Goal: Task Accomplishment & Management: Use online tool/utility

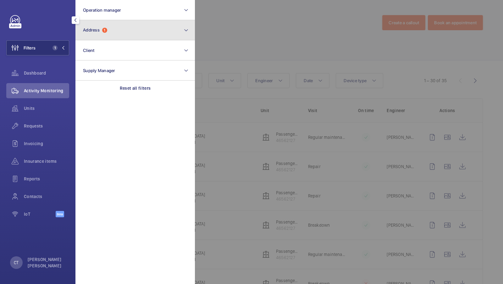
click at [119, 25] on button "Address 1" at bounding box center [134, 30] width 119 height 20
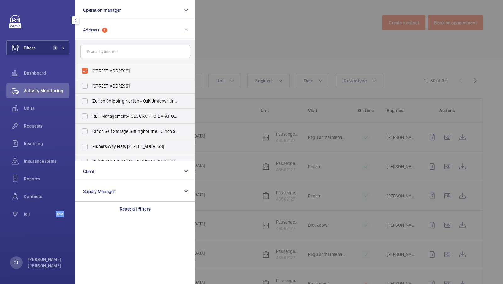
click at [112, 67] on label "Olivia House - Oxford Road, LUTON LU1 3AX" at bounding box center [130, 70] width 109 height 15
click at [91, 67] on input "Olivia House - Oxford Road, LUTON LU1 3AX" at bounding box center [85, 70] width 13 height 13
checkbox input "false"
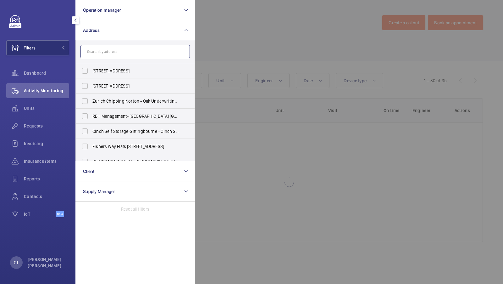
click at [112, 51] on input "text" at bounding box center [134, 51] width 109 height 13
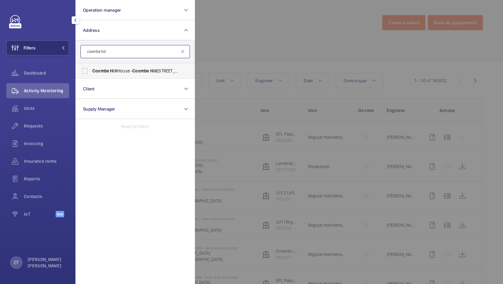
type input "coombe hill"
click at [108, 73] on span "Coombe Hill House - Coombe Hill House, LONDON SW20 0RH" at bounding box center [135, 71] width 86 height 6
click at [91, 73] on input "Coombe Hill House - Coombe Hill House, LONDON SW20 0RH" at bounding box center [85, 70] width 13 height 13
checkbox input "true"
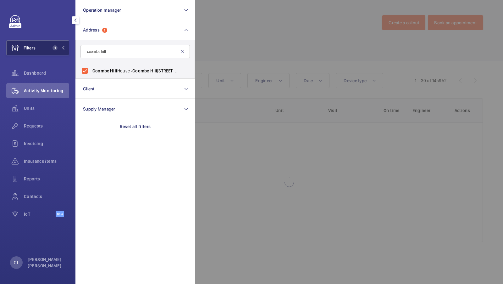
click at [56, 49] on span "1" at bounding box center [55, 47] width 5 height 5
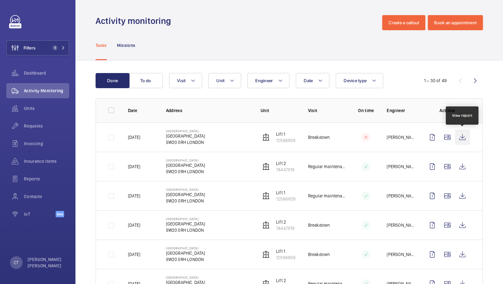
click at [464, 137] on wm-front-icon-button at bounding box center [462, 137] width 15 height 15
click at [36, 125] on span "Requests" at bounding box center [46, 126] width 45 height 6
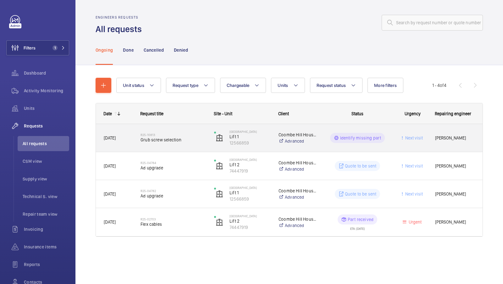
click at [180, 141] on span "Grub screw selection" at bounding box center [173, 139] width 65 height 6
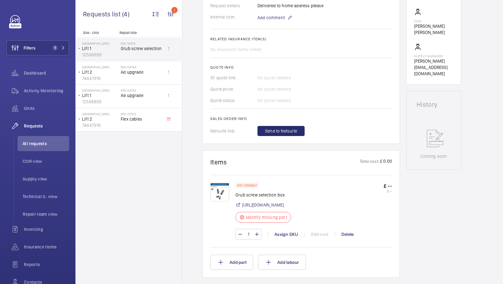
scroll to position [205, 0]
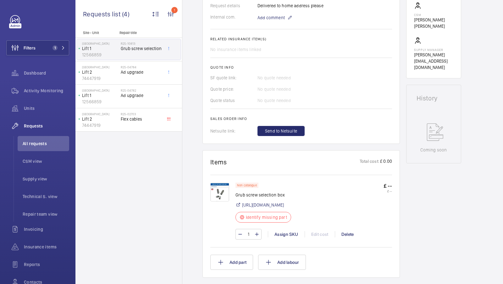
click at [221, 195] on img at bounding box center [219, 191] width 19 height 19
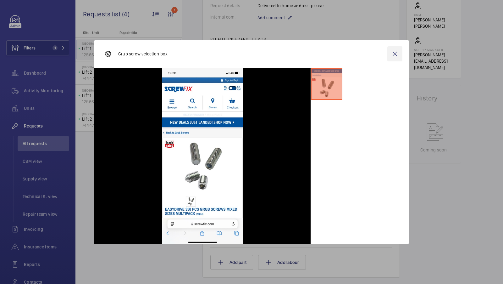
click at [395, 54] on wm-front-icon-button at bounding box center [394, 53] width 15 height 15
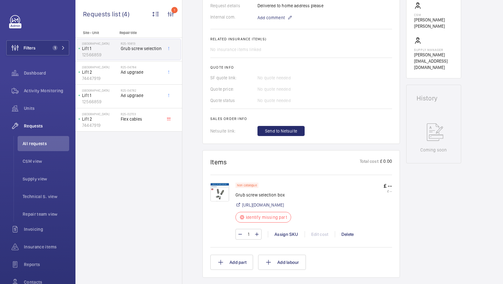
scroll to position [0, 0]
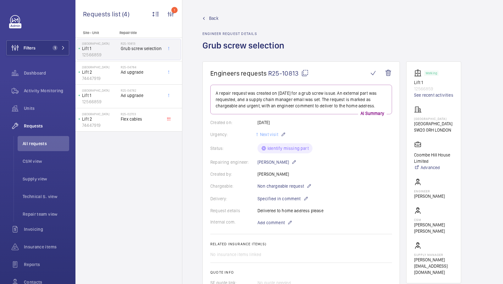
click at [301, 75] on mat-icon at bounding box center [305, 73] width 8 height 8
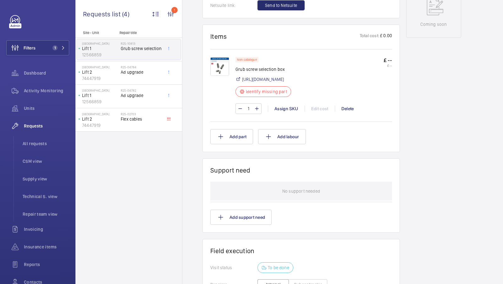
scroll to position [329, 0]
click at [224, 65] on img at bounding box center [219, 67] width 19 height 19
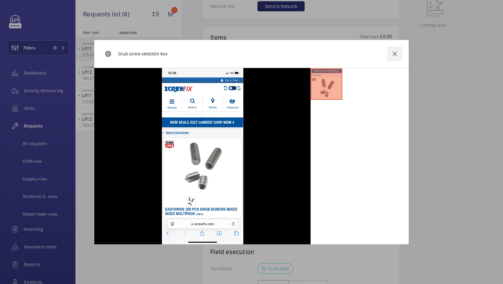
click at [394, 56] on wm-front-icon-button at bounding box center [394, 53] width 15 height 15
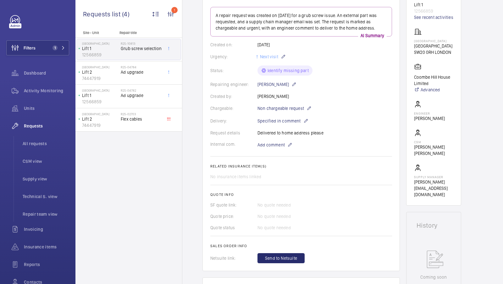
scroll to position [318, 0]
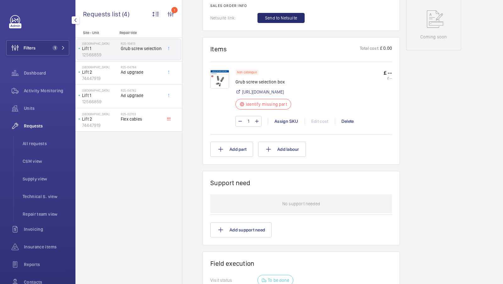
click at [53, 45] on span "1" at bounding box center [55, 47] width 5 height 5
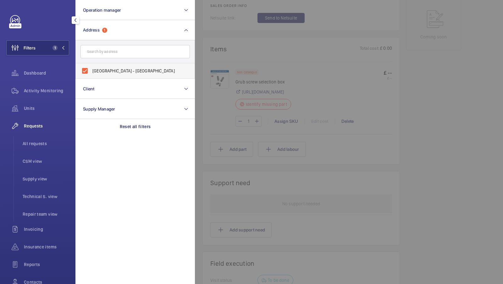
click at [112, 65] on label "Coombe Hill House - Coombe Hill House, LONDON SW20 0RH" at bounding box center [130, 70] width 109 height 15
click at [91, 65] on input "Coombe Hill House - Coombe Hill House, LONDON SW20 0RH" at bounding box center [85, 70] width 13 height 13
checkbox input "false"
click at [106, 54] on input "text" at bounding box center [134, 51] width 109 height 13
type input "alwen court"
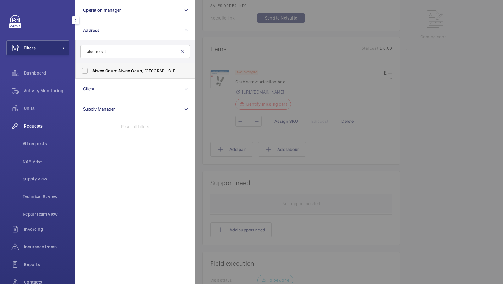
click at [96, 69] on span "Alwen" at bounding box center [98, 70] width 12 height 5
click at [91, 69] on input "Alwen Court - Alwen Court , LONDON SE1 4GU" at bounding box center [85, 70] width 13 height 13
checkbox input "true"
click at [49, 46] on button "Filters 1" at bounding box center [37, 47] width 63 height 15
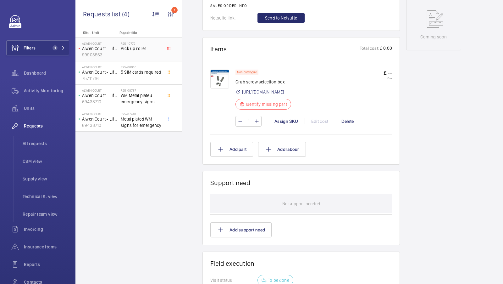
click at [144, 54] on div "R25-10779 Pick up roller" at bounding box center [142, 51] width 42 height 18
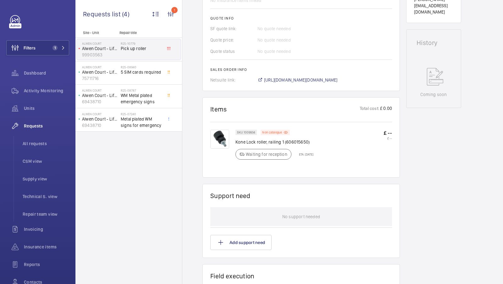
scroll to position [285, 0]
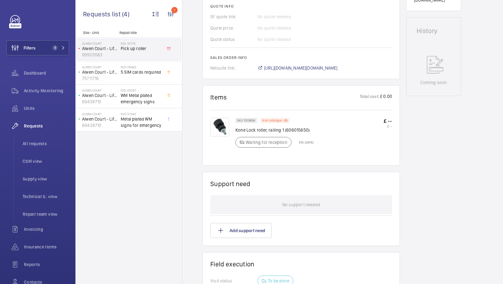
click at [423, 136] on div "Stopped Alwen Court - Lift 3 RH 99903563 See recent activities Alwen Court Alwe…" at bounding box center [433, 88] width 55 height 622
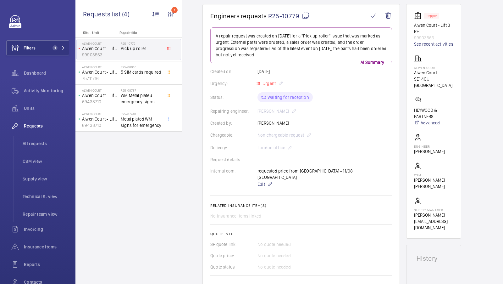
scroll to position [58, 0]
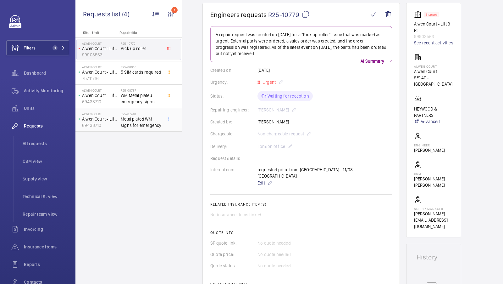
click at [132, 119] on span "Metal plated WM signs for emergency" at bounding box center [142, 122] width 42 height 13
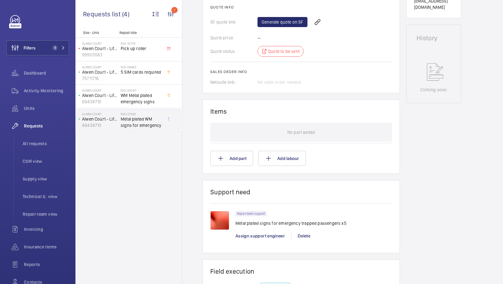
scroll to position [396, 0]
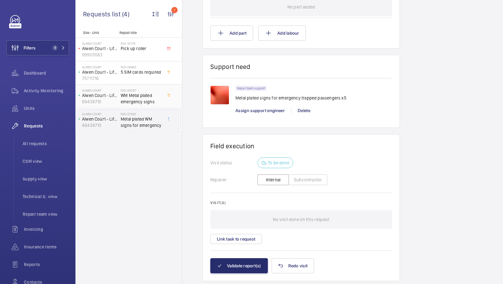
click at [130, 97] on span "WM Metal plated emergency signs" at bounding box center [142, 98] width 42 height 13
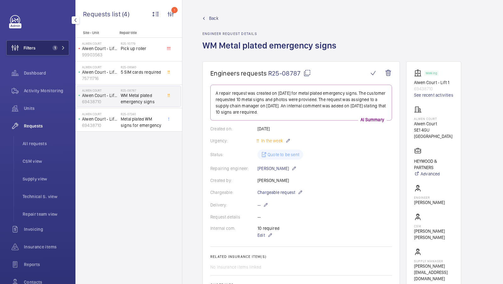
click at [56, 49] on span "1" at bounding box center [55, 47] width 5 height 5
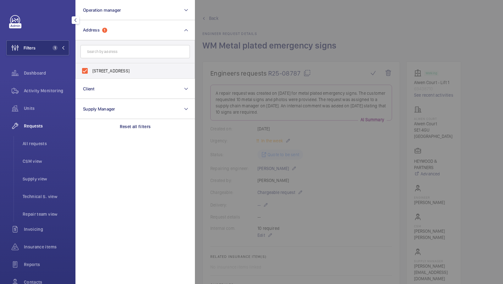
click at [290, 43] on div at bounding box center [446, 142] width 503 height 284
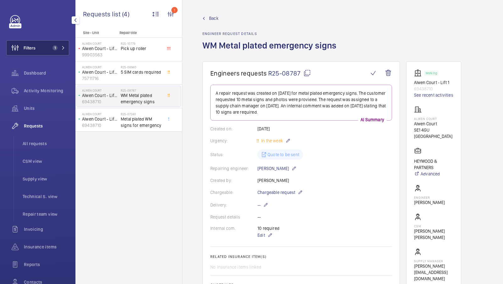
click at [52, 43] on button "Filters 1" at bounding box center [37, 47] width 63 height 15
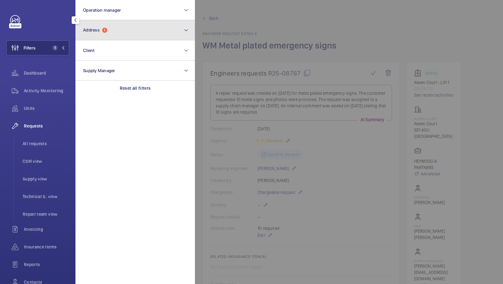
click at [93, 36] on button "Address 1" at bounding box center [134, 30] width 119 height 20
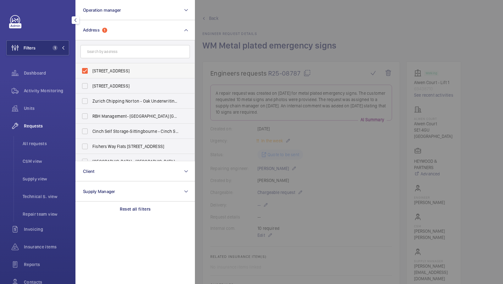
click at [115, 70] on span "Alwen Court - Alwen Court, LONDON SE1 4GU" at bounding box center [135, 71] width 86 height 6
click at [91, 70] on input "Alwen Court - Alwen Court, LONDON SE1 4GU" at bounding box center [85, 70] width 13 height 13
checkbox input "false"
click at [115, 54] on input "text" at bounding box center [134, 51] width 109 height 13
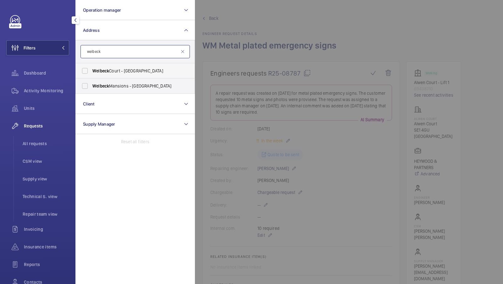
type input "welbeck"
click at [118, 73] on span "[GEOGRAPHIC_DATA] - [STREET_ADDRESS]" at bounding box center [135, 71] width 86 height 6
click at [91, 73] on input "[GEOGRAPHIC_DATA] - [STREET_ADDRESS]" at bounding box center [85, 70] width 13 height 13
checkbox input "true"
click at [59, 48] on span "1" at bounding box center [57, 47] width 15 height 5
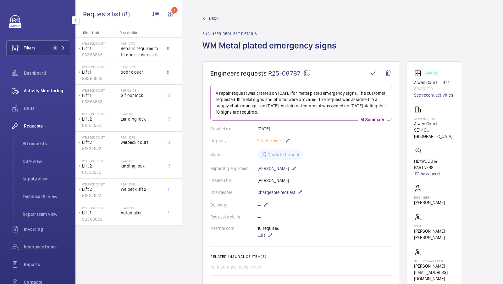
click at [42, 93] on span "Activity Monitoring" at bounding box center [46, 90] width 45 height 6
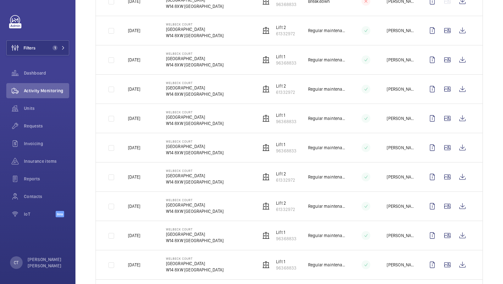
scroll to position [135, 0]
click at [53, 39] on div "Filters 1 Dashboard Activity Monitoring Units Requests Invoicing Insurance item…" at bounding box center [37, 119] width 63 height 209
click at [57, 48] on span "1" at bounding box center [55, 47] width 5 height 5
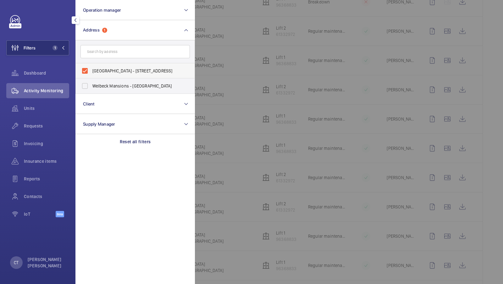
click at [115, 68] on span "Welbeck Court - Addison Bridge Place, LONDON W14 8XW" at bounding box center [135, 71] width 86 height 6
click at [91, 68] on input "Welbeck Court - Addison Bridge Place, LONDON W14 8XW" at bounding box center [85, 70] width 13 height 13
checkbox input "false"
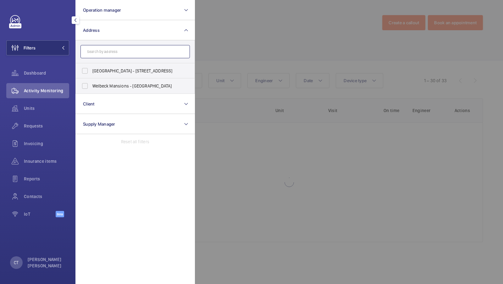
click at [120, 53] on input "text" at bounding box center [134, 51] width 109 height 13
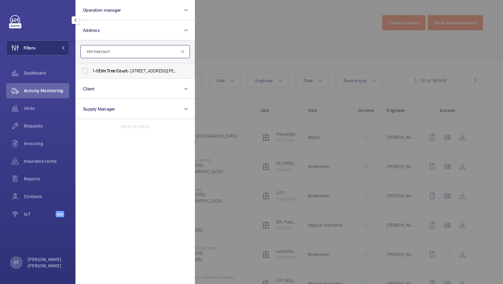
type input "Elm tree court"
click at [101, 70] on span "Elm" at bounding box center [102, 70] width 8 height 5
click at [91, 70] on input "1-8 Elm Tree Court - 2 Kestrel road, HALSTEAD CO9 2TU" at bounding box center [85, 70] width 13 height 13
checkbox input "true"
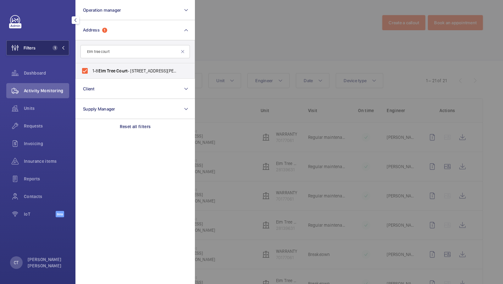
click at [55, 48] on span "1" at bounding box center [55, 47] width 5 height 5
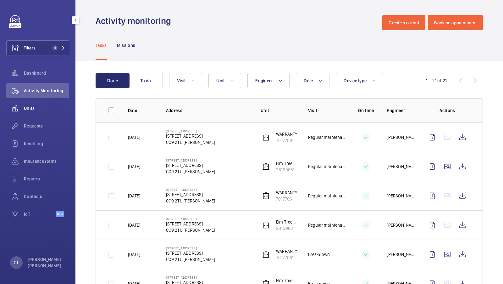
click at [29, 111] on span "Units" at bounding box center [46, 108] width 45 height 6
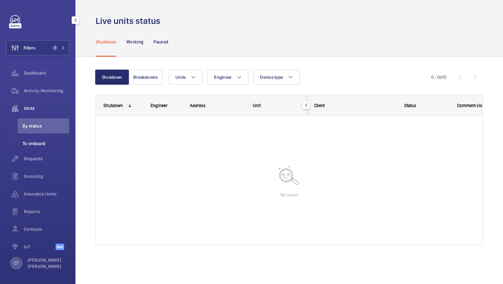
click at [36, 146] on span "To onboard" at bounding box center [46, 143] width 47 height 6
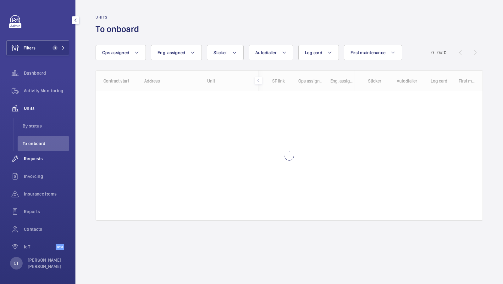
click at [30, 159] on span "Requests" at bounding box center [46, 158] width 45 height 6
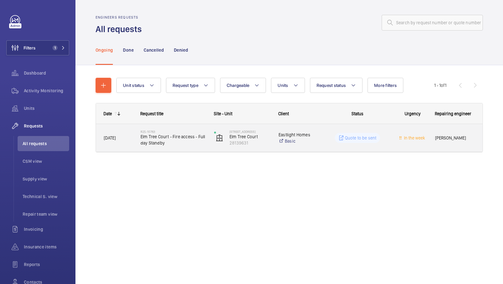
click at [160, 145] on span "Elm Tree Court - Fire access - Full day Standby" at bounding box center [173, 139] width 65 height 13
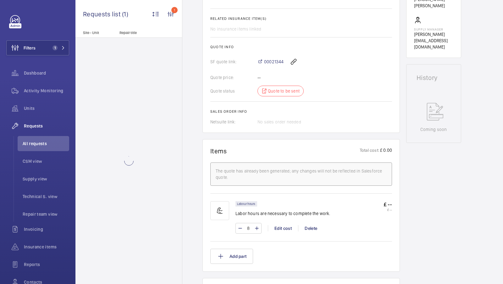
scroll to position [230, 0]
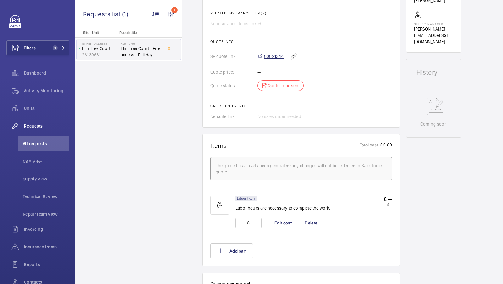
click at [269, 54] on span "00021344" at bounding box center [273, 56] width 19 height 6
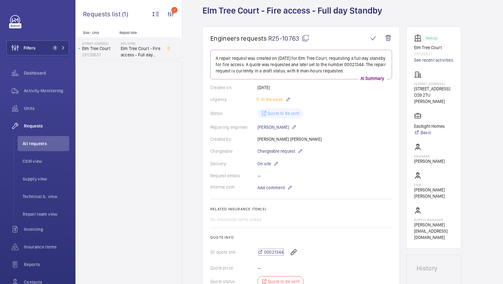
scroll to position [38, 0]
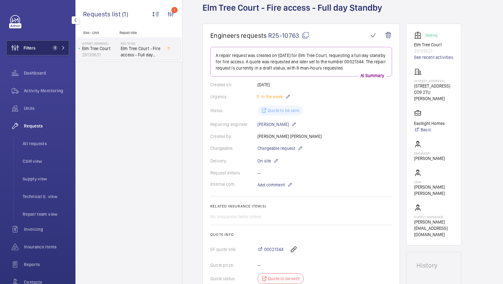
click at [55, 53] on button "Filters 1" at bounding box center [37, 47] width 63 height 15
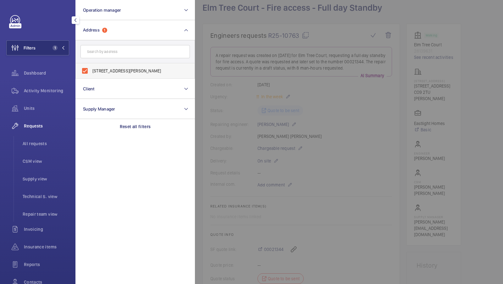
click at [121, 65] on label "1-8 Elm Tree Court - 2 Kestrel road, HALSTEAD CO9 2TU" at bounding box center [130, 70] width 109 height 15
click at [91, 65] on input "1-8 Elm Tree Court - 2 Kestrel road, HALSTEAD CO9 2TU" at bounding box center [85, 70] width 13 height 13
checkbox input "false"
click at [103, 55] on input "text" at bounding box center [134, 51] width 109 height 13
type input "Rothbury"
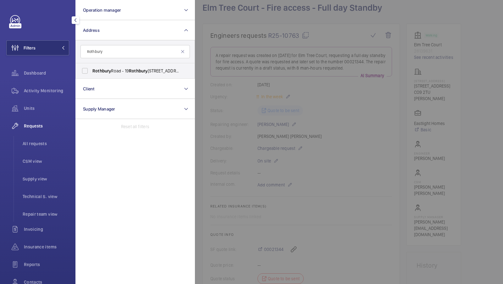
click at [249, 105] on div at bounding box center [446, 142] width 503 height 284
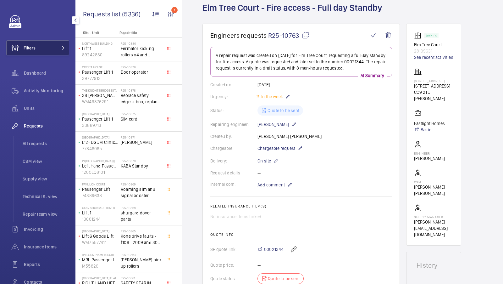
click at [54, 49] on button "Filters" at bounding box center [37, 47] width 63 height 15
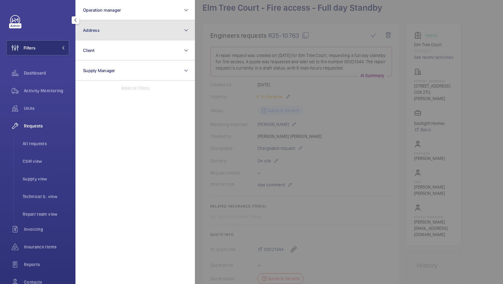
click at [130, 36] on button "Address" at bounding box center [134, 30] width 119 height 20
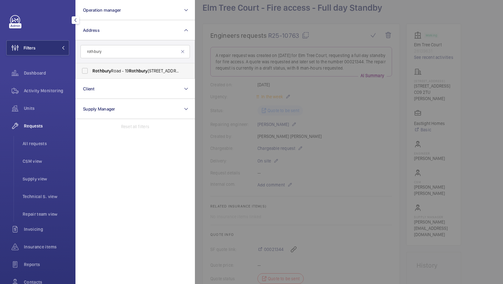
type input "rothbury"
click at [108, 69] on span "Rothbury" at bounding box center [101, 70] width 19 height 5
click at [91, 69] on input "Rothbury Road - 19 Rothbury Rd, LONDON E9 5PB" at bounding box center [85, 70] width 13 height 13
checkbox input "true"
click at [56, 46] on span "1" at bounding box center [55, 47] width 5 height 5
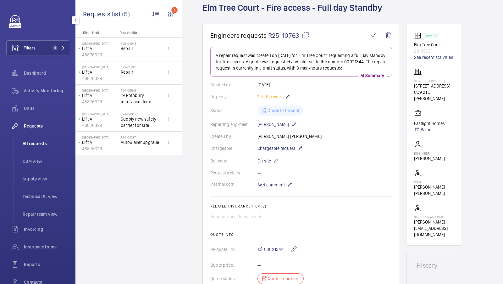
click at [42, 143] on span "All requests" at bounding box center [46, 143] width 47 height 6
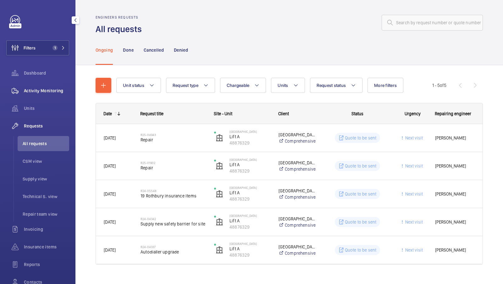
click at [35, 91] on span "Activity Monitoring" at bounding box center [46, 90] width 45 height 6
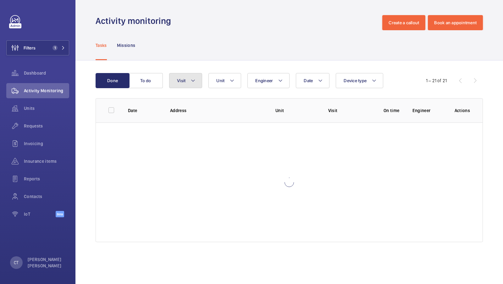
click at [185, 82] on span "Visit" at bounding box center [181, 80] width 8 height 5
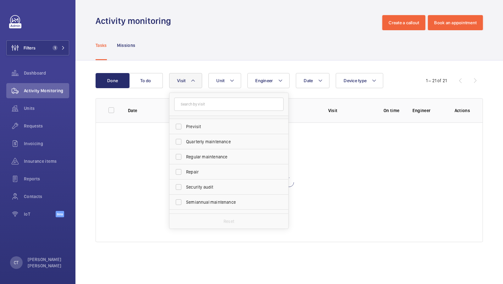
scroll to position [98, 0]
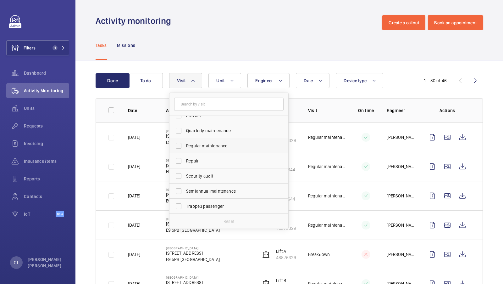
click at [208, 147] on span "Regular maintenance" at bounding box center [229, 145] width 86 height 6
click at [185, 147] on input "Regular maintenance" at bounding box center [178, 145] width 13 height 13
checkbox input "true"
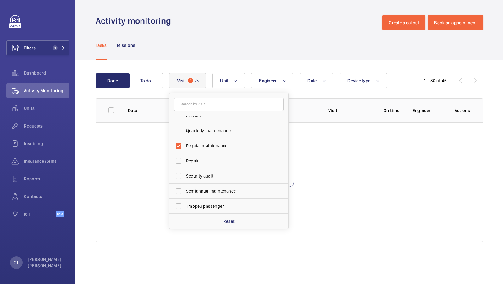
click at [296, 57] on div "Tasks Missions" at bounding box center [289, 45] width 387 height 30
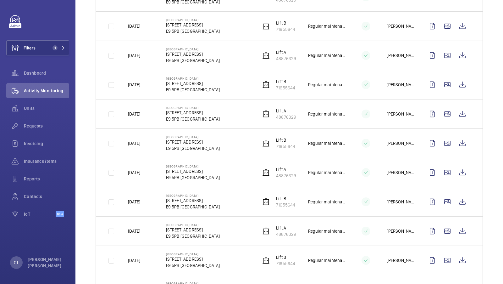
scroll to position [402, 0]
click at [32, 195] on span "Contacts" at bounding box center [46, 196] width 45 height 6
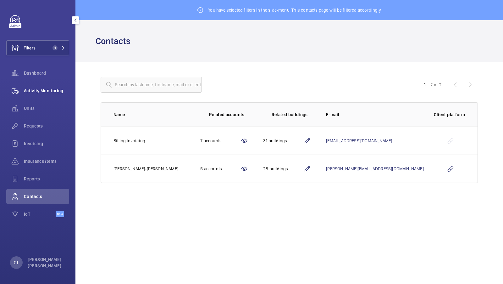
click at [53, 90] on span "Activity Monitoring" at bounding box center [46, 90] width 45 height 6
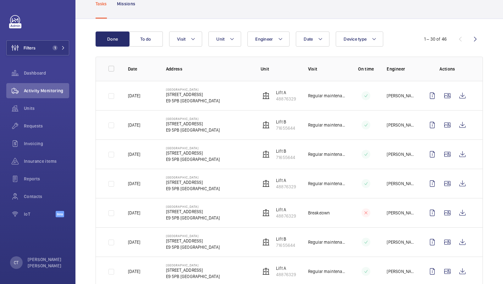
scroll to position [42, 0]
click at [185, 32] on button "Visit" at bounding box center [185, 38] width 33 height 15
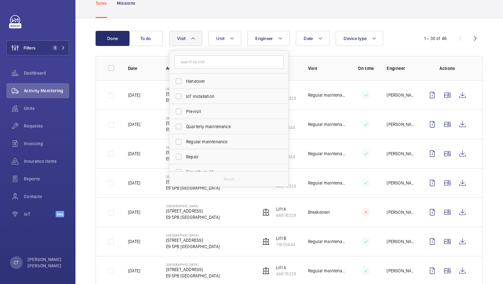
scroll to position [74, 0]
click at [196, 127] on span "Regular maintenance" at bounding box center [229, 128] width 86 height 6
click at [185, 127] on input "Regular maintenance" at bounding box center [178, 128] width 13 height 13
checkbox input "true"
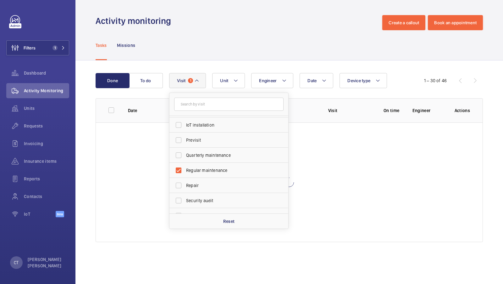
click at [255, 63] on div "Done To do Date Engineer Unit Device type Visit 1 Annual maintenance Breakdown …" at bounding box center [289, 158] width 428 height 196
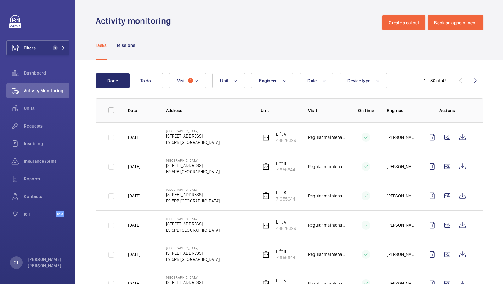
scroll to position [30, 0]
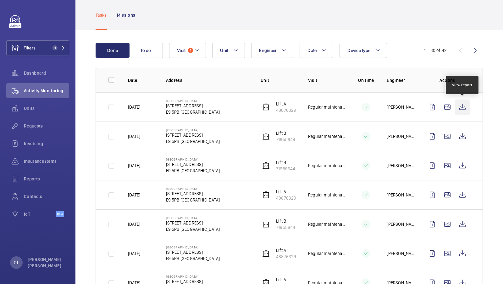
click at [459, 108] on wm-front-icon-button at bounding box center [462, 106] width 15 height 15
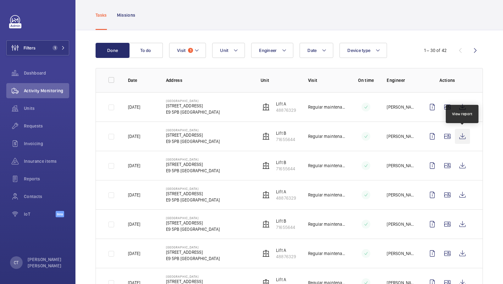
click at [466, 130] on wm-front-icon-button at bounding box center [462, 136] width 15 height 15
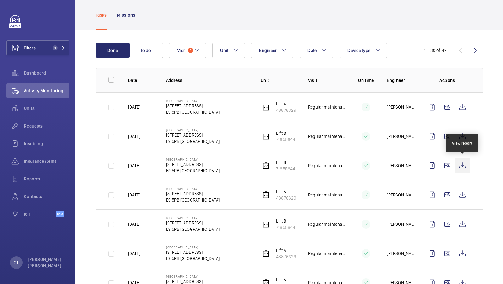
click at [465, 165] on wm-front-icon-button at bounding box center [462, 165] width 15 height 15
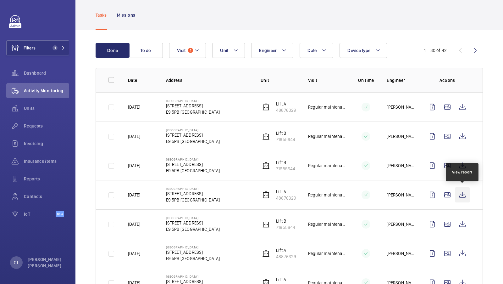
click at [463, 197] on wm-front-icon-button at bounding box center [462, 194] width 15 height 15
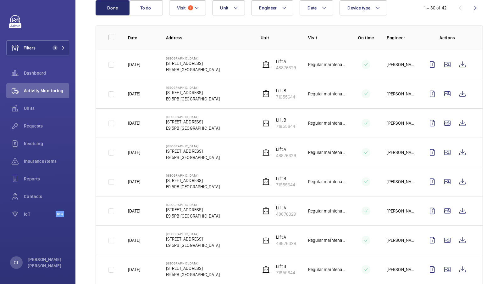
scroll to position [72, 0]
click at [463, 180] on wm-front-icon-button at bounding box center [462, 181] width 15 height 15
click at [464, 208] on wm-front-icon-button at bounding box center [462, 210] width 15 height 15
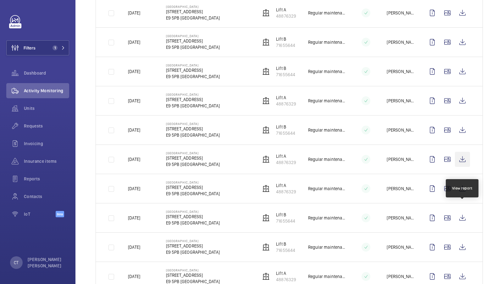
scroll to position [124, 0]
click at [462, 184] on wm-front-icon-button at bounding box center [462, 188] width 15 height 15
click at [462, 213] on wm-front-icon-button at bounding box center [462, 218] width 15 height 15
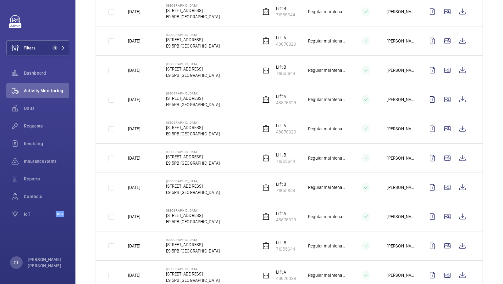
scroll to position [185, 0]
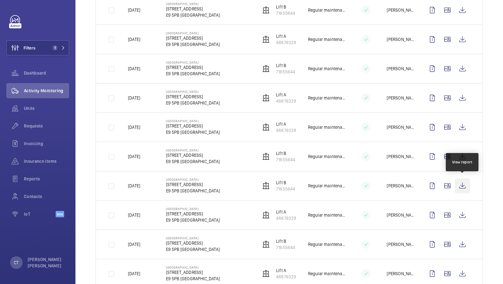
click at [462, 182] on wm-front-icon-button at bounding box center [462, 185] width 15 height 15
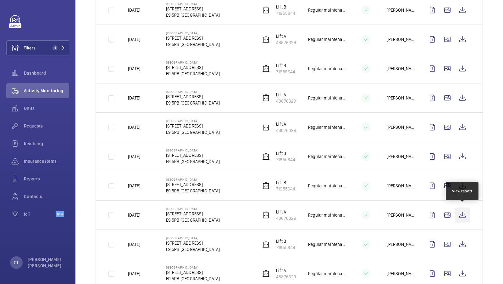
click at [464, 214] on wm-front-icon-button at bounding box center [462, 214] width 15 height 15
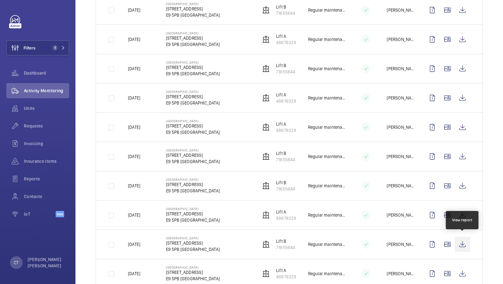
click at [466, 244] on wm-front-icon-button at bounding box center [462, 243] width 15 height 15
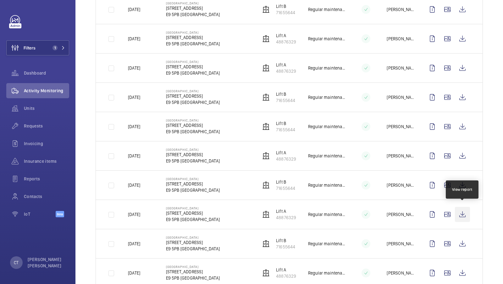
click at [465, 209] on wm-front-icon-button at bounding box center [462, 214] width 15 height 15
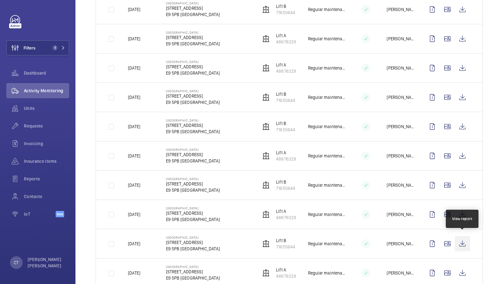
click at [467, 244] on wm-front-icon-button at bounding box center [462, 243] width 15 height 15
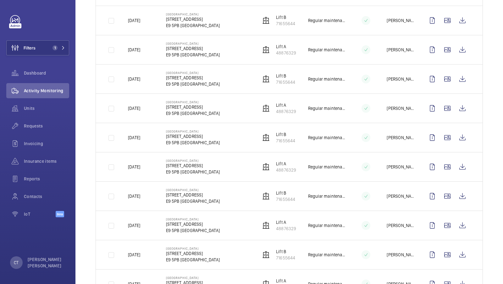
scroll to position [353, 0]
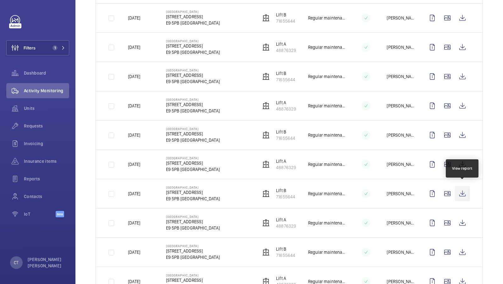
click at [466, 192] on wm-front-icon-button at bounding box center [462, 193] width 15 height 15
click at [486, 208] on div "Done To do Date Engineer Unit Device type Visit 1 1 – 30 of 42 Date Address Uni…" at bounding box center [289, 184] width 428 height 955
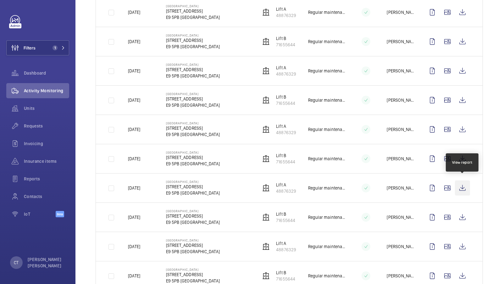
click at [462, 184] on wm-front-icon-button at bounding box center [462, 187] width 15 height 15
click at [490, 155] on div "Done To do Date Engineer Unit Device type Visit 1 1 – 30 of 42 Date Address Uni…" at bounding box center [289, 149] width 428 height 955
click at [86, 60] on div "Done To do Date Engineer Unit Device type Visit 1 1 – 30 of 42 Date Address Uni…" at bounding box center [289, 149] width 428 height 955
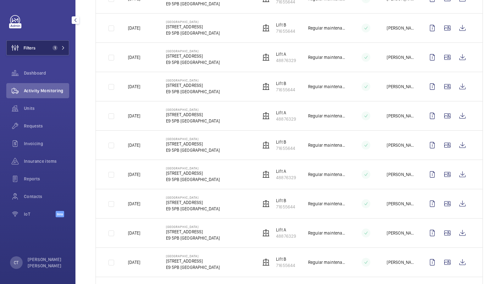
click at [47, 46] on button "Filters 1" at bounding box center [37, 47] width 63 height 15
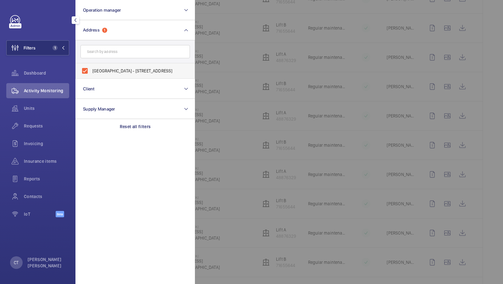
click at [135, 72] on span "Rothbury Road - 19 Rothbury Rd, LONDON E9 5PB" at bounding box center [135, 71] width 86 height 6
click at [91, 72] on input "Rothbury Road - 19 Rothbury Rd, LONDON E9 5PB" at bounding box center [85, 70] width 13 height 13
checkbox input "false"
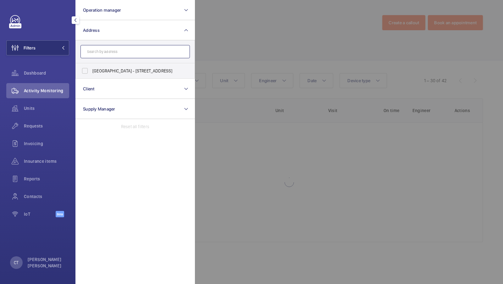
click at [107, 51] on input "text" at bounding box center [134, 51] width 109 height 13
type input "The corner hotel"
click at [113, 73] on span "Corner" at bounding box center [108, 70] width 14 height 5
click at [91, 73] on input "The Corner Hotel Shoreditch - 42 Adler St, LONDON E1 1EE" at bounding box center [85, 70] width 13 height 13
checkbox input "true"
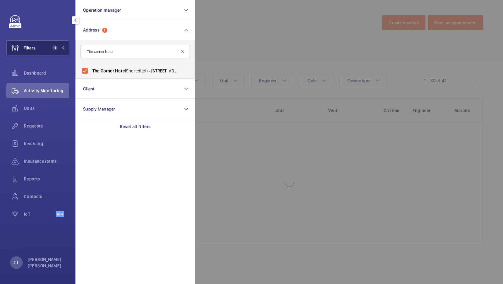
click at [57, 54] on button "Filters 1" at bounding box center [37, 47] width 63 height 15
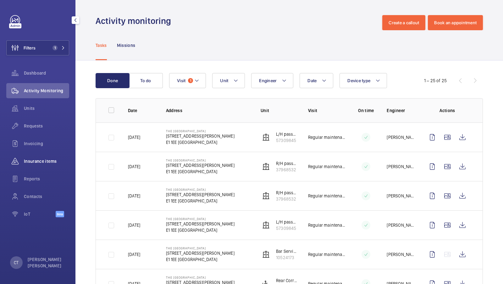
click at [44, 164] on div "Insurance items" at bounding box center [37, 160] width 63 height 15
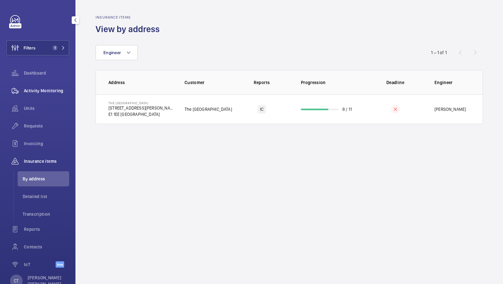
click at [31, 87] on div "Activity Monitoring" at bounding box center [37, 90] width 63 height 15
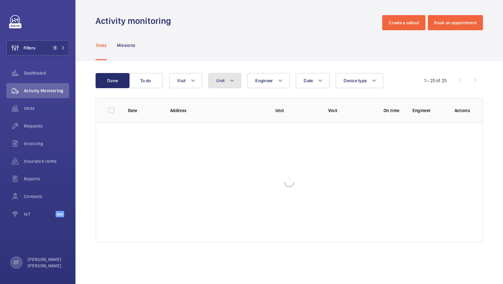
click at [219, 75] on button "Unit" at bounding box center [224, 80] width 33 height 15
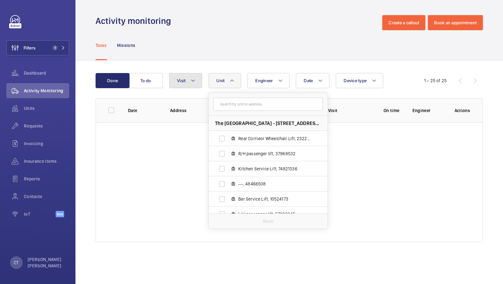
click at [184, 80] on span "Visit" at bounding box center [181, 80] width 8 height 5
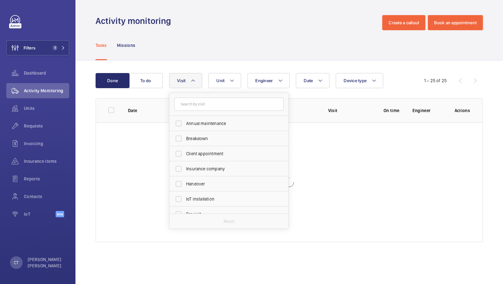
click at [202, 64] on div "Done To do Date Engineer Unit Device type Visit Annual maintenance Breakdown Cl…" at bounding box center [289, 158] width 428 height 196
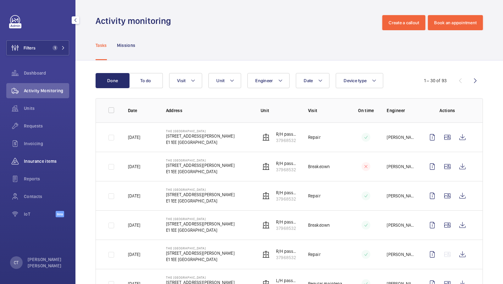
click at [42, 155] on div "Insurance items" at bounding box center [37, 160] width 63 height 15
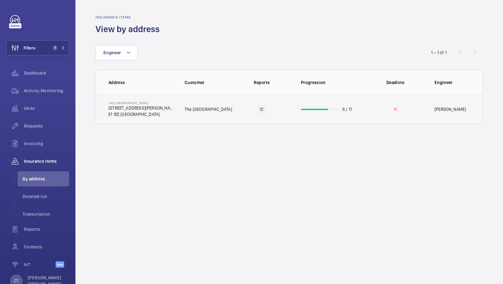
click at [160, 110] on p "42 Adler St" at bounding box center [141, 108] width 66 height 6
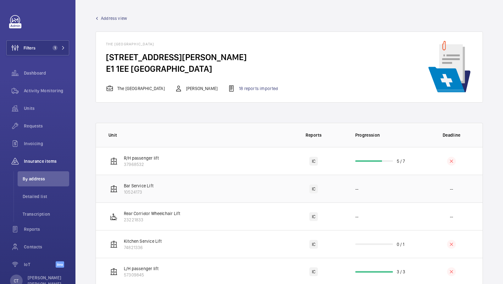
scroll to position [16, 0]
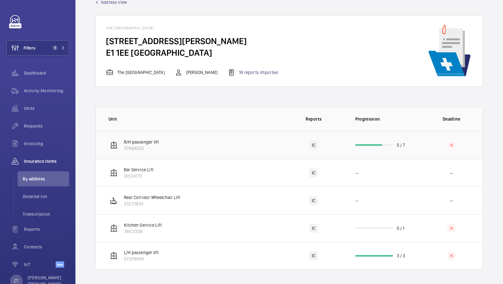
click at [249, 142] on td "R/H passenger lift 37968532" at bounding box center [189, 145] width 186 height 28
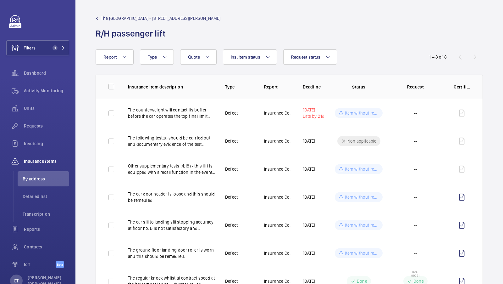
click at [142, 17] on span "The Corner Hotel Shoreditch - 42 Adler St" at bounding box center [161, 18] width 120 height 6
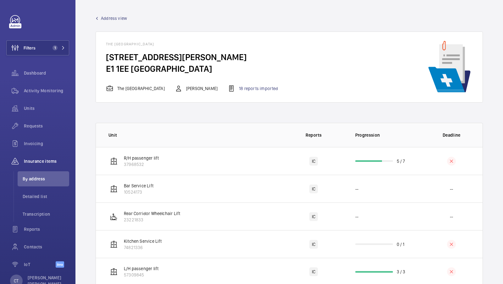
click at [111, 15] on span "Address view" at bounding box center [114, 18] width 26 height 6
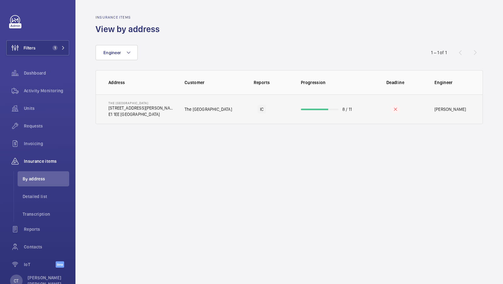
click at [218, 111] on p "The Corner Hotel Shoreditch" at bounding box center [208, 109] width 47 height 6
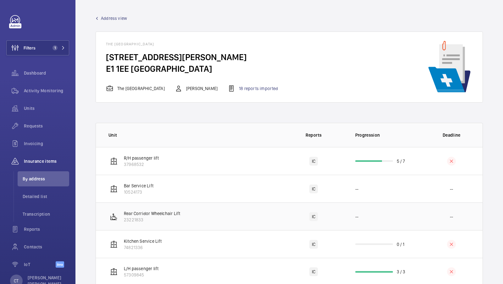
scroll to position [16, 0]
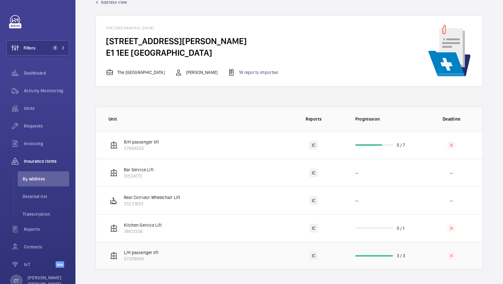
click at [183, 244] on td "L/H passenger lift 57309845" at bounding box center [189, 255] width 186 height 28
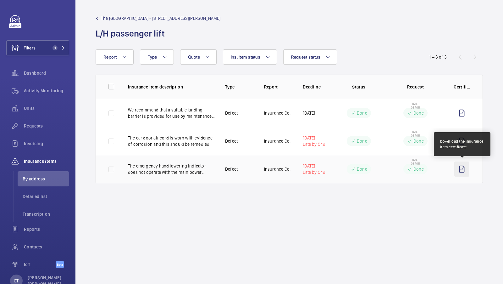
click at [464, 169] on wm-front-icon-button at bounding box center [461, 168] width 15 height 15
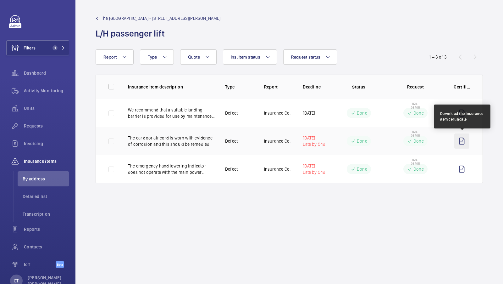
click at [463, 142] on wm-front-icon-button at bounding box center [461, 140] width 15 height 15
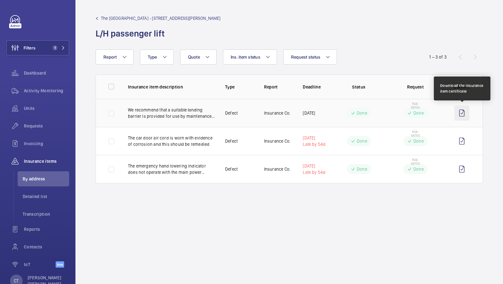
click at [460, 113] on wm-front-icon-button at bounding box center [461, 112] width 15 height 15
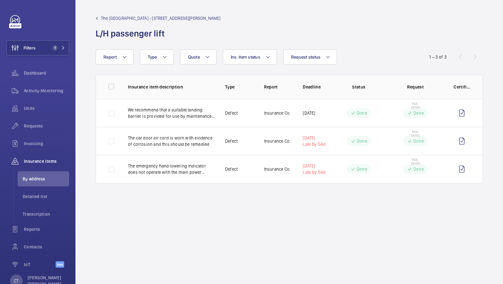
click at [247, 23] on div "The Corner Hotel Shoreditch - 42 Adler St L/H passenger lift" at bounding box center [289, 27] width 387 height 24
click at [127, 19] on span "The Corner Hotel Shoreditch - 42 Adler St" at bounding box center [161, 18] width 120 height 6
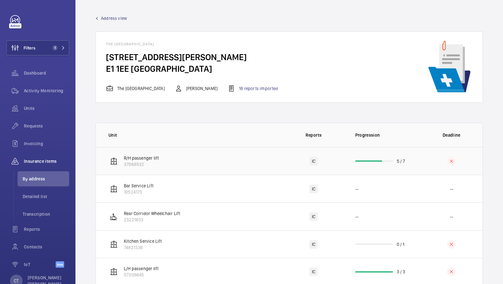
click at [175, 160] on td "R/H passenger lift 37968532" at bounding box center [189, 161] width 186 height 28
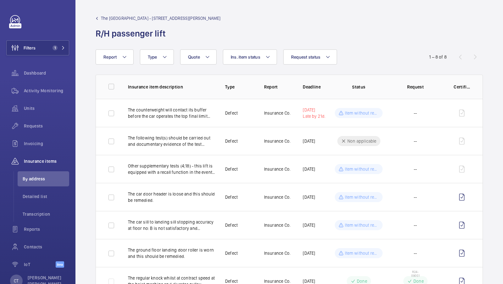
click at [168, 19] on span "The Corner Hotel Shoreditch - 42 Adler St" at bounding box center [161, 18] width 120 height 6
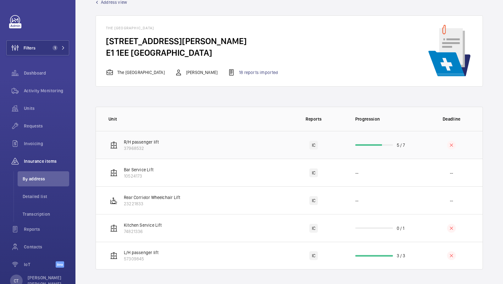
scroll to position [16, 0]
click at [193, 260] on td "L/H passenger lift 57309845" at bounding box center [189, 256] width 186 height 28
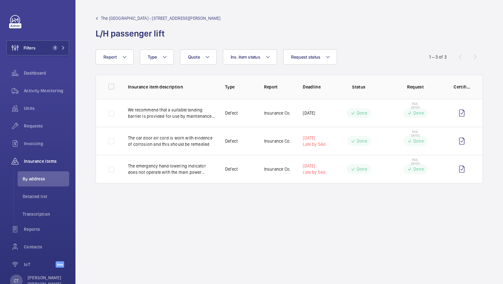
click at [145, 18] on span "The Corner Hotel Shoreditch - 42 Adler St" at bounding box center [161, 18] width 120 height 6
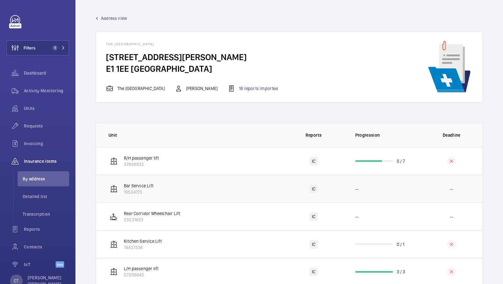
scroll to position [16, 0]
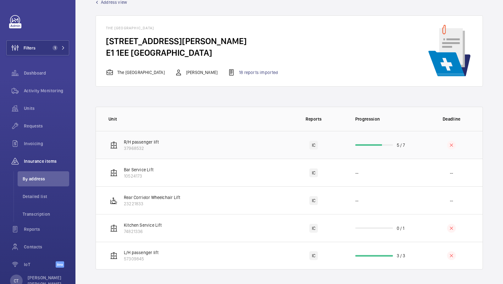
click at [230, 150] on td "R/H passenger lift 37968532" at bounding box center [189, 145] width 186 height 28
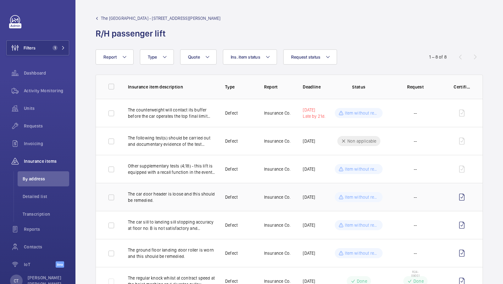
scroll to position [53, 0]
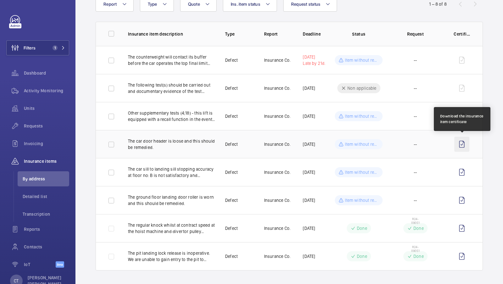
click at [461, 143] on wm-front-icon-button at bounding box center [461, 143] width 15 height 15
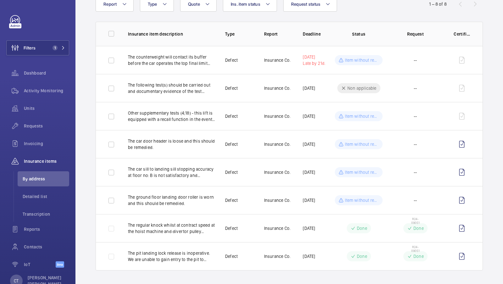
click at [484, 76] on wm-front-table "Report Request status Ins. item status Quote Type 1 – 8 of 8 Insurance item des…" at bounding box center [289, 134] width 428 height 274
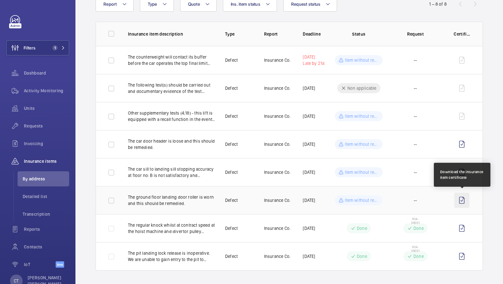
click at [462, 200] on wm-front-icon-button at bounding box center [461, 199] width 15 height 15
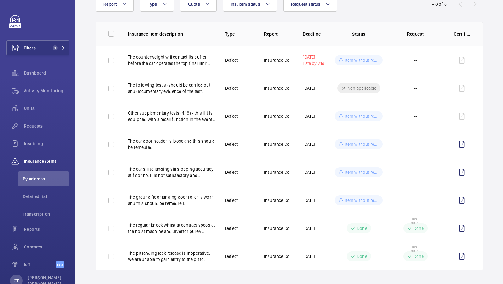
click at [88, 74] on wm-front-table "Report Request status Ins. item status Quote Type 1 – 8 of 8 Insurance item des…" at bounding box center [289, 134] width 428 height 274
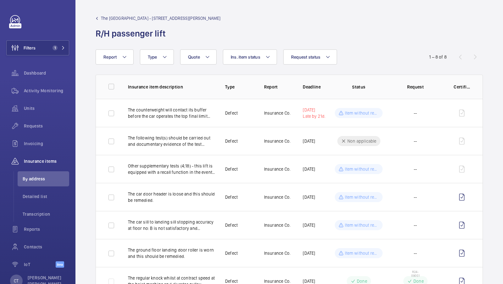
click at [481, 58] on div "1 – 8 of 8" at bounding box center [444, 57] width 75 height 8
click at [318, 26] on div "The Corner Hotel Shoreditch - 42 Adler St R/H passenger lift" at bounding box center [289, 27] width 387 height 24
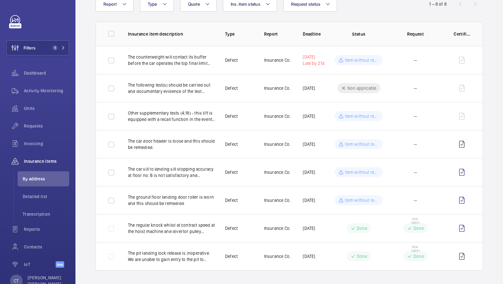
click at [494, 49] on wm-front-table "Report Request status Ins. item status Quote Type 1 – 8 of 8 Insurance item des…" at bounding box center [289, 134] width 428 height 274
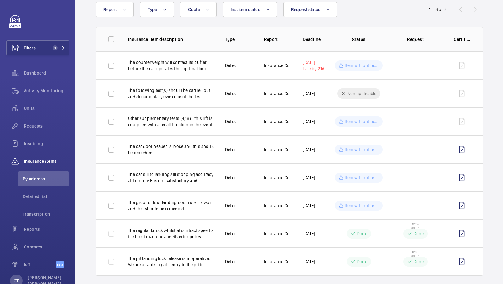
click at [495, 41] on wm-front-table "Report Request status Ins. item status Quote Type 1 – 8 of 8 Insurance item des…" at bounding box center [289, 139] width 428 height 274
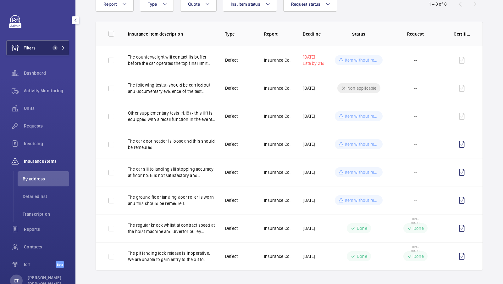
click at [54, 46] on span "1" at bounding box center [55, 47] width 5 height 5
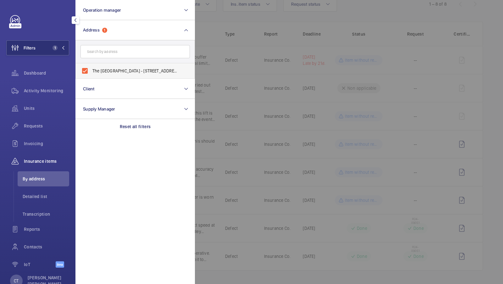
click at [139, 68] on span "The Corner Hotel Shoreditch - 42 Adler St, LONDON E1 1EE" at bounding box center [135, 71] width 86 height 6
click at [91, 67] on input "The Corner Hotel Shoreditch - 42 Adler St, LONDON E1 1EE" at bounding box center [85, 70] width 13 height 13
checkbox input "false"
click at [36, 124] on span "Requests" at bounding box center [46, 126] width 45 height 6
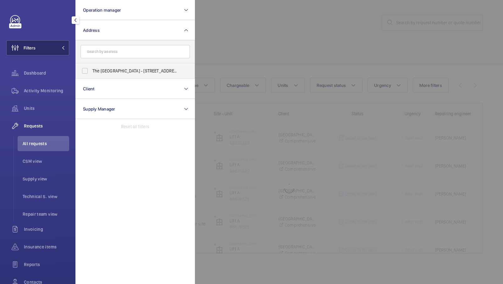
click at [55, 45] on button "Filters" at bounding box center [37, 47] width 63 height 15
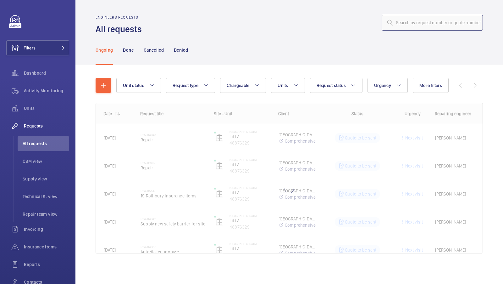
click at [419, 19] on input "text" at bounding box center [432, 23] width 101 height 16
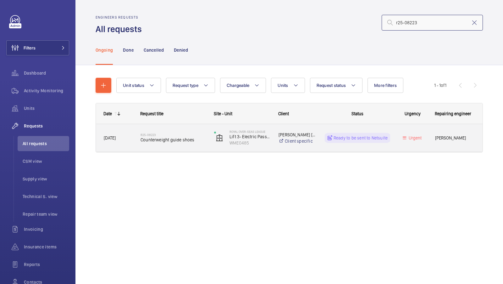
type input "r25-08223"
click at [190, 136] on h2 "R25-08223" at bounding box center [173, 135] width 65 height 4
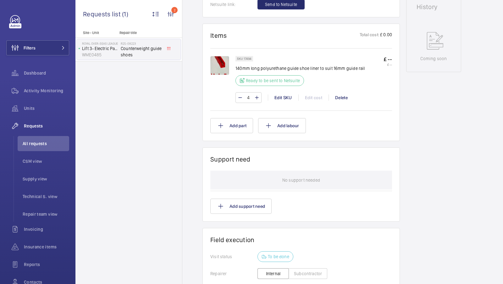
scroll to position [329, 0]
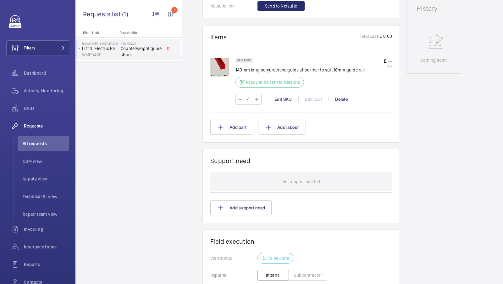
click at [213, 64] on img at bounding box center [219, 67] width 19 height 19
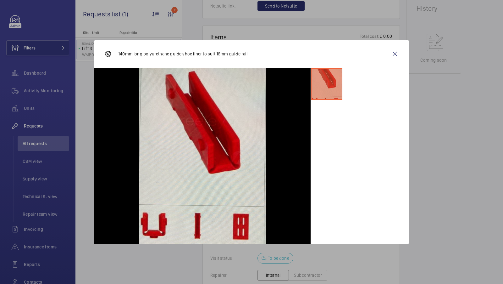
click at [349, 107] on div at bounding box center [360, 156] width 98 height 176
click at [393, 56] on wm-front-icon-button at bounding box center [394, 53] width 15 height 15
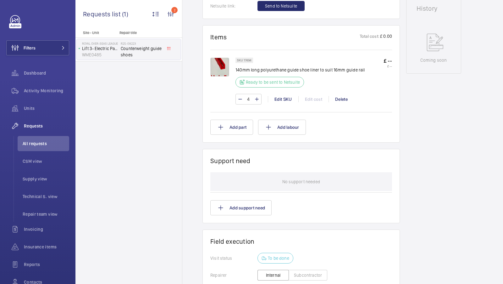
click at [218, 70] on img at bounding box center [219, 67] width 19 height 19
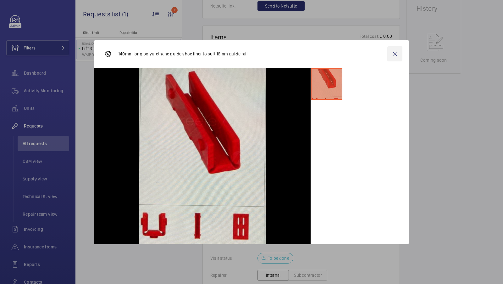
click at [394, 54] on wm-front-icon-button at bounding box center [394, 53] width 15 height 15
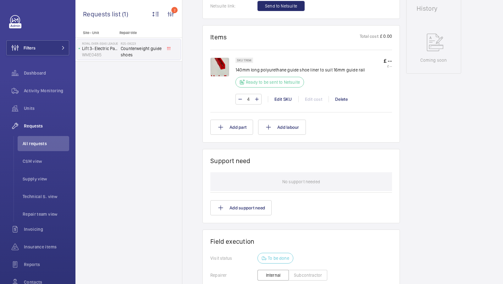
scroll to position [333, 0]
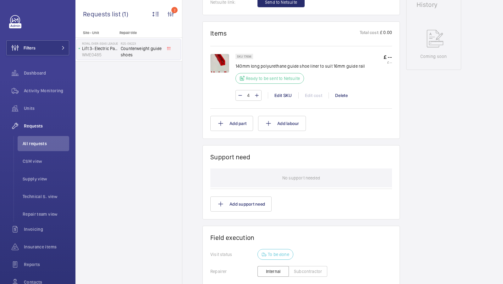
click at [220, 59] on img at bounding box center [219, 63] width 19 height 19
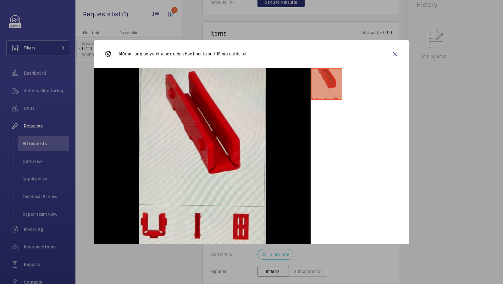
click at [394, 52] on wm-front-icon-button at bounding box center [394, 53] width 15 height 15
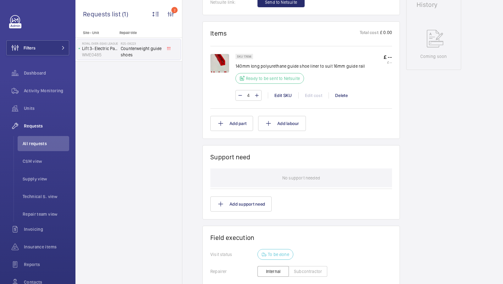
scroll to position [126, 0]
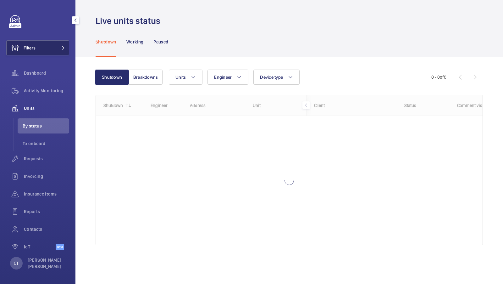
click at [57, 47] on button "Filters" at bounding box center [37, 47] width 63 height 15
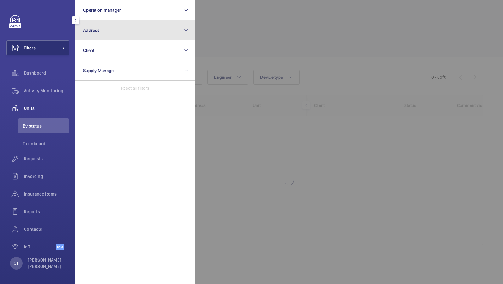
click at [124, 35] on button "Address" at bounding box center [134, 30] width 119 height 20
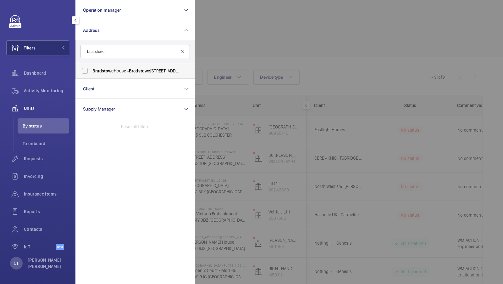
type input "bradstowe"
click at [104, 66] on label "Bradstowe House - Bradstowe House, HARROW HA1 1EH" at bounding box center [130, 70] width 109 height 15
click at [91, 66] on input "Bradstowe House - Bradstowe House, HARROW HA1 1EH" at bounding box center [85, 70] width 13 height 13
checkbox input "true"
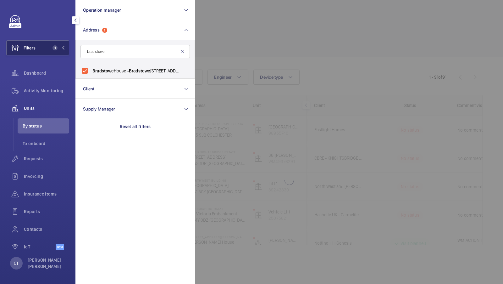
click at [59, 47] on span "1" at bounding box center [57, 47] width 15 height 5
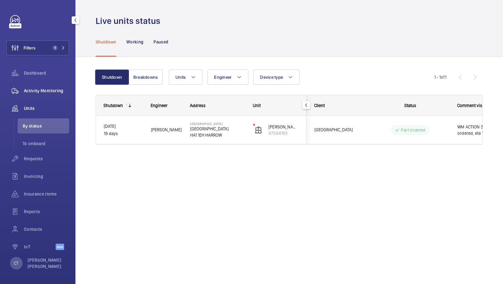
click at [53, 90] on span "Activity Monitoring" at bounding box center [46, 90] width 45 height 6
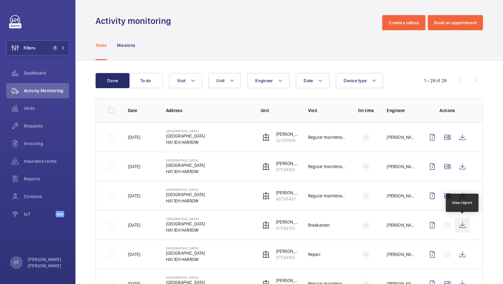
click at [463, 225] on wm-front-icon-button at bounding box center [462, 224] width 15 height 15
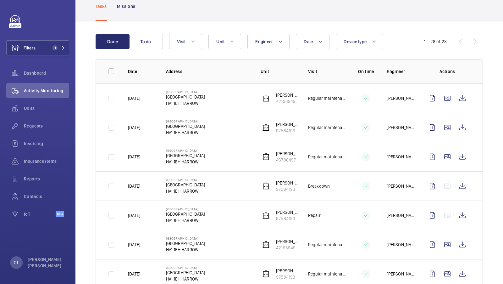
scroll to position [40, 0]
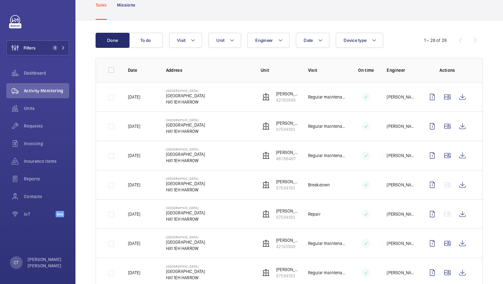
click at [226, 40] on button "Unit" at bounding box center [224, 40] width 33 height 15
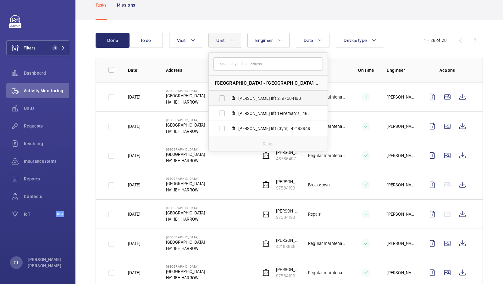
click at [261, 98] on span "Kleemans Lisa lift 2, 97584193" at bounding box center [274, 98] width 73 height 6
click at [228, 98] on input "Kleemans Lisa lift 2, 97584193" at bounding box center [222, 98] width 13 height 13
checkbox input "true"
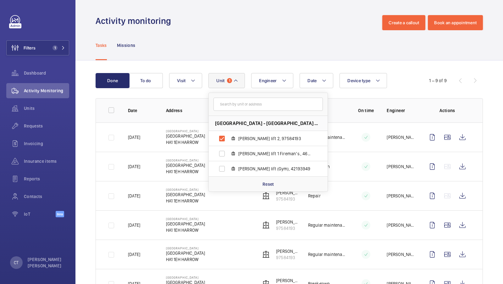
click at [282, 58] on div "Tasks Missions" at bounding box center [289, 45] width 387 height 30
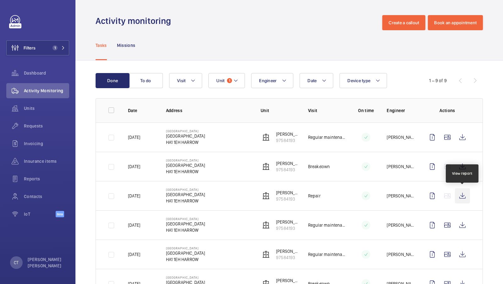
click at [467, 196] on wm-front-icon-button at bounding box center [462, 195] width 15 height 15
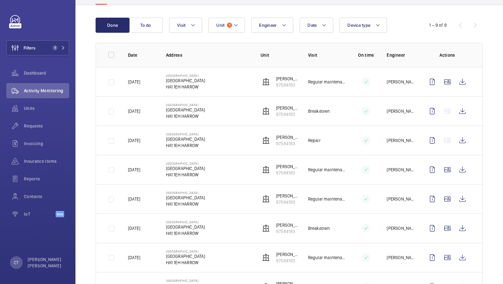
scroll to position [57, 0]
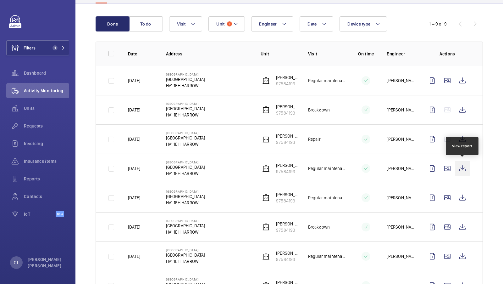
click at [462, 166] on wm-front-icon-button at bounding box center [462, 168] width 15 height 15
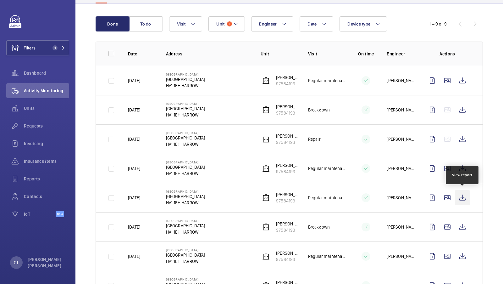
click at [469, 197] on wm-front-icon-button at bounding box center [462, 197] width 15 height 15
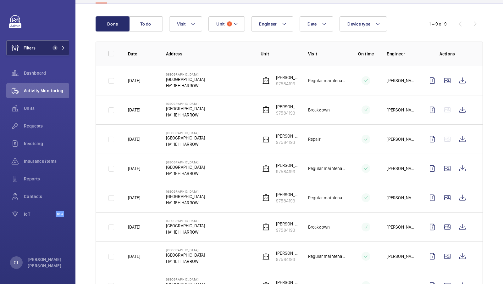
click at [52, 50] on button "Filters 1" at bounding box center [37, 47] width 63 height 15
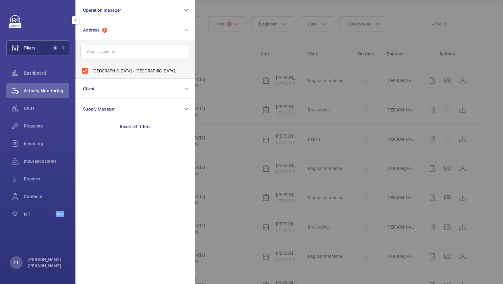
click at [110, 74] on label "Bradstowe House - Bradstowe House, HARROW HA1 1EH" at bounding box center [130, 70] width 109 height 15
click at [91, 74] on input "Bradstowe House - Bradstowe House, HARROW HA1 1EH" at bounding box center [85, 70] width 13 height 13
checkbox input "false"
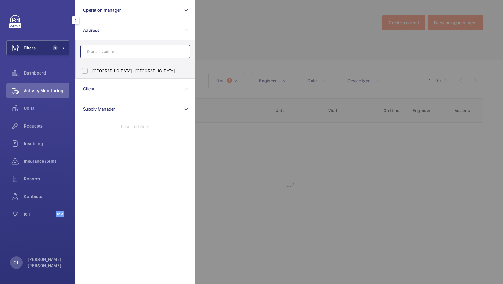
click at [127, 52] on input "text" at bounding box center [134, 51] width 109 height 13
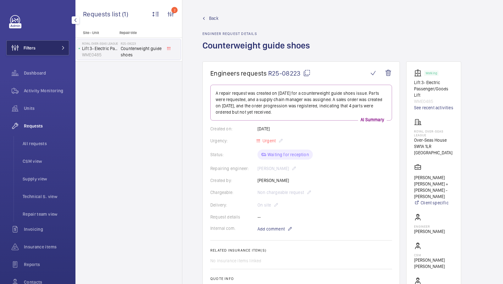
click at [58, 47] on span at bounding box center [62, 48] width 8 height 4
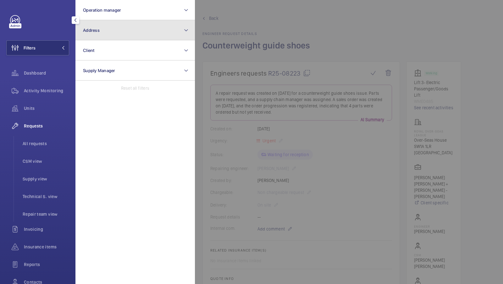
click at [131, 30] on button "Address" at bounding box center [134, 30] width 119 height 20
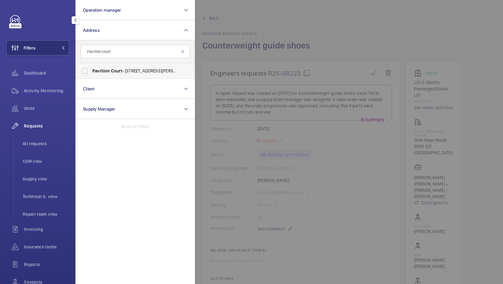
type input "Pavillion court"
click at [94, 71] on span "Pavillion" at bounding box center [101, 70] width 18 height 5
click at [91, 71] on input "Pavillion Court - 17-18 Thurlow Road, LONDON NW3 5PL" at bounding box center [85, 70] width 13 height 13
checkbox input "true"
click at [51, 51] on button "Filters 1" at bounding box center [37, 47] width 63 height 15
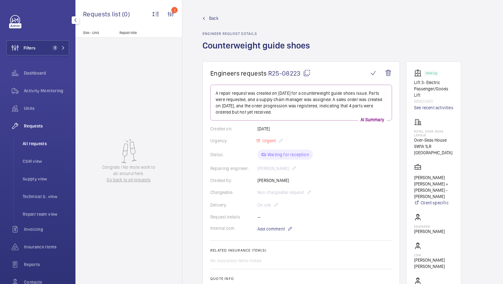
click at [33, 141] on span "All requests" at bounding box center [46, 143] width 47 height 6
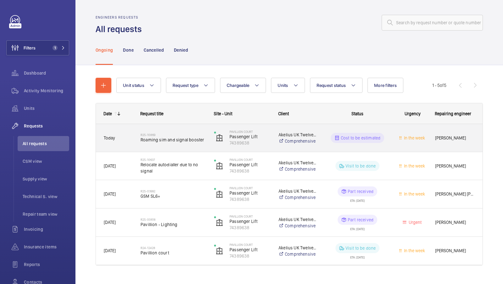
click at [177, 144] on div "R25-10869 Roaming sim and signal booster" at bounding box center [173, 138] width 65 height 18
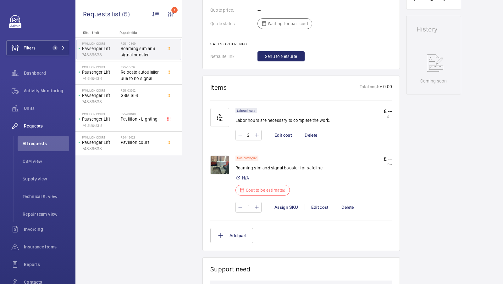
scroll to position [301, 0]
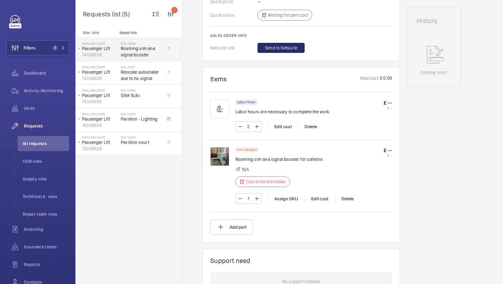
click at [223, 166] on img at bounding box center [219, 156] width 19 height 19
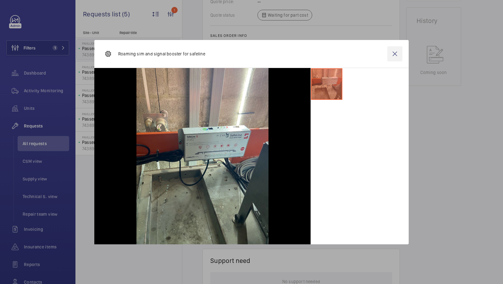
click at [396, 55] on wm-front-icon-button at bounding box center [394, 53] width 15 height 15
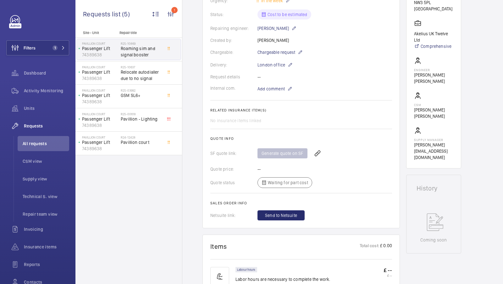
scroll to position [0, 0]
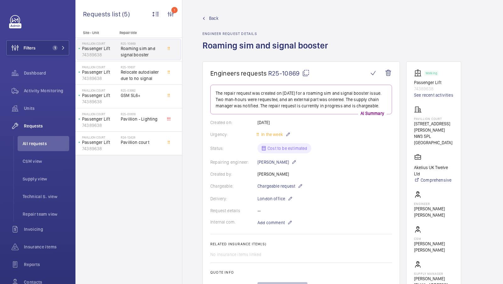
click at [305, 73] on mat-icon at bounding box center [306, 73] width 8 height 8
click at [36, 109] on span "Units" at bounding box center [46, 108] width 45 height 6
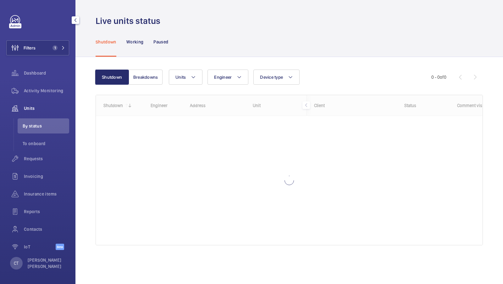
click at [51, 36] on div "Filters 1 Dashboard Activity Monitoring Units By status To onboard Requests Inv…" at bounding box center [37, 135] width 63 height 241
click at [51, 45] on span "1" at bounding box center [54, 47] width 8 height 5
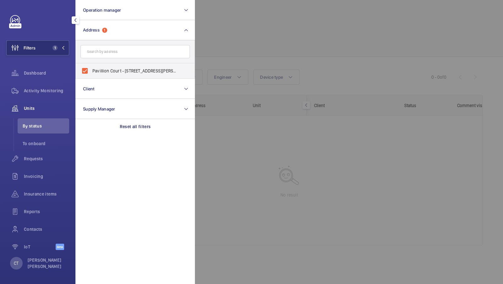
click at [215, 24] on div at bounding box center [446, 142] width 503 height 284
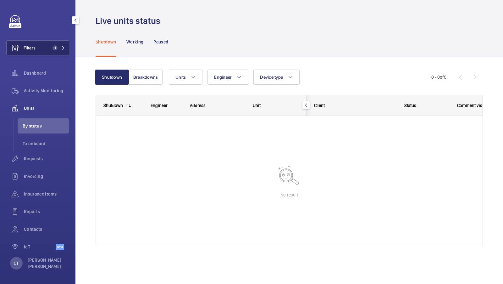
click at [57, 50] on span "1" at bounding box center [54, 47] width 8 height 5
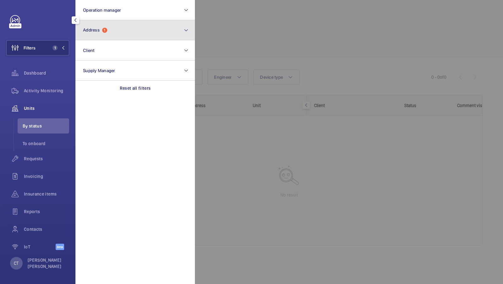
click at [126, 26] on button "Address 1" at bounding box center [134, 30] width 119 height 20
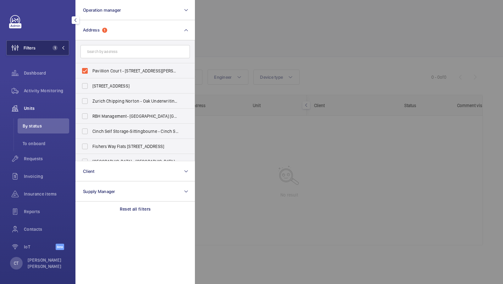
click at [58, 41] on button "Filters 1" at bounding box center [37, 47] width 63 height 15
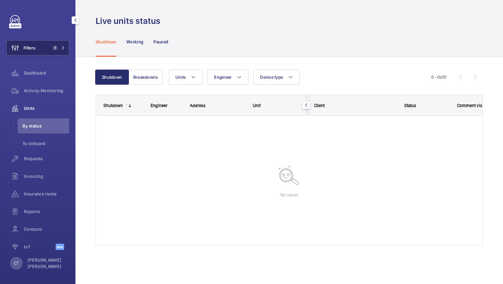
click at [55, 52] on button "Filters 1" at bounding box center [37, 47] width 63 height 15
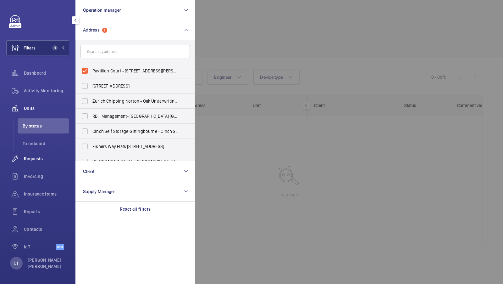
click at [40, 156] on span "Requests" at bounding box center [46, 158] width 45 height 6
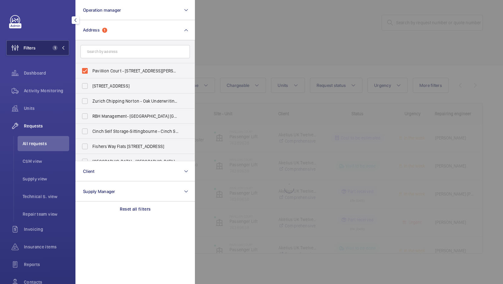
click at [52, 48] on span "1" at bounding box center [54, 47] width 8 height 5
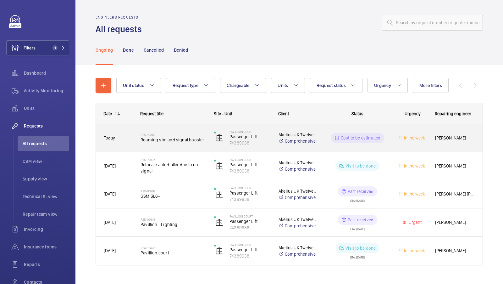
click at [183, 144] on div "R25-10869 Roaming sim and signal booster" at bounding box center [173, 138] width 65 height 18
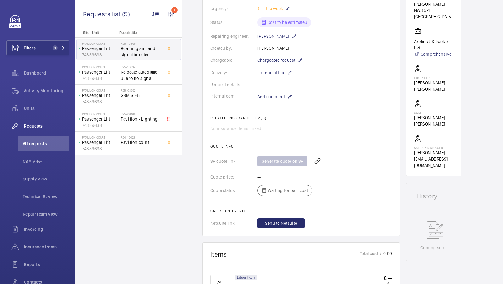
scroll to position [28, 0]
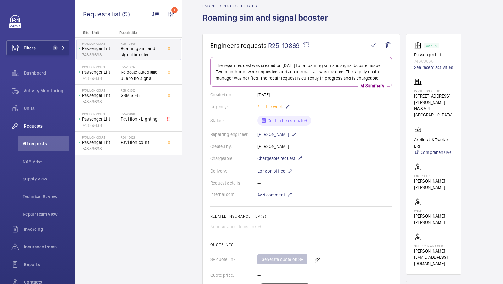
click at [307, 43] on mat-icon at bounding box center [306, 46] width 8 height 8
click at [45, 99] on div "Activity Monitoring" at bounding box center [37, 92] width 63 height 18
click at [48, 89] on span "Activity Monitoring" at bounding box center [46, 90] width 45 height 6
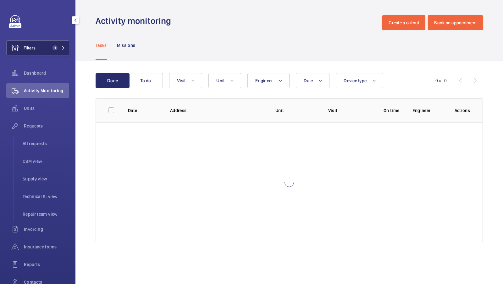
click at [56, 47] on span "1" at bounding box center [55, 47] width 5 height 5
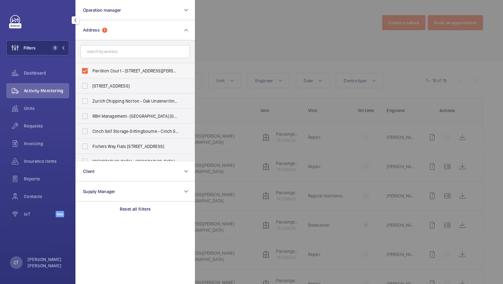
click at [115, 72] on span "Pavillion Court - 17-18 Thurlow Road, LONDON NW3 5PL" at bounding box center [135, 71] width 86 height 6
click at [91, 72] on input "Pavillion Court - 17-18 Thurlow Road, LONDON NW3 5PL" at bounding box center [85, 70] width 13 height 13
checkbox input "false"
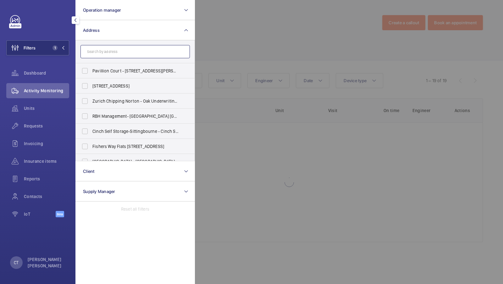
click at [107, 51] on input "text" at bounding box center [134, 51] width 109 height 13
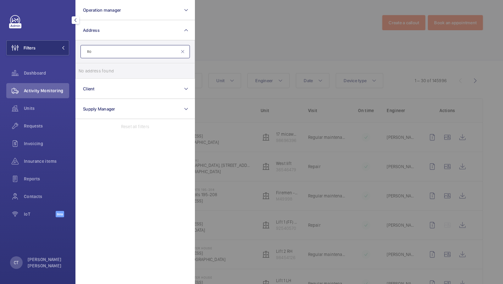
type input "R"
type input "Cresta house"
click at [107, 69] on span "House" at bounding box center [112, 70] width 13 height 5
click at [91, 69] on input "Cresta House - Alma Street, LUTON LU1 2EQ" at bounding box center [85, 70] width 13 height 13
checkbox input "true"
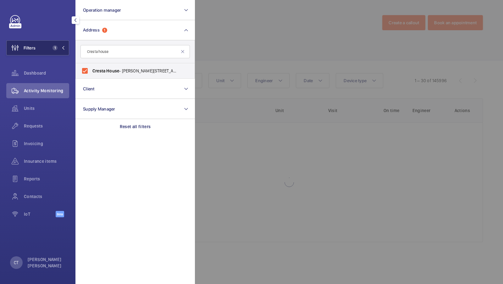
click at [48, 45] on button "Filters 1" at bounding box center [37, 47] width 63 height 15
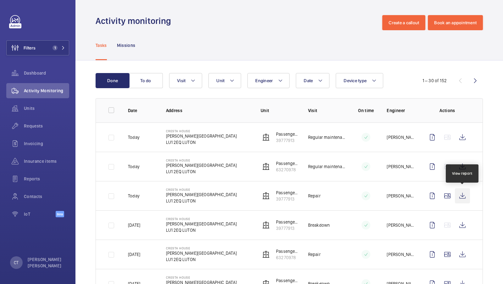
click at [466, 195] on wm-front-icon-button at bounding box center [462, 195] width 15 height 15
click at [39, 121] on div "Requests" at bounding box center [37, 125] width 63 height 15
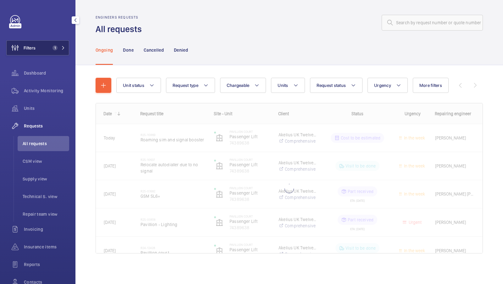
click at [52, 49] on span "1" at bounding box center [54, 47] width 8 height 5
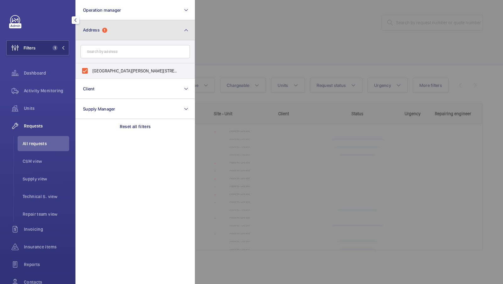
click at [162, 36] on button "Address 1" at bounding box center [134, 30] width 119 height 20
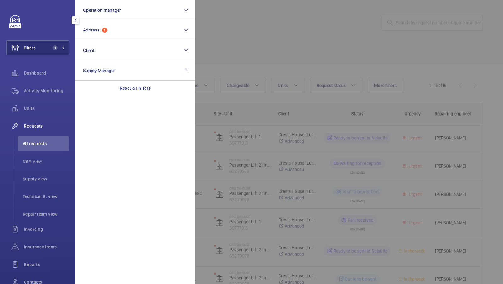
click at [274, 86] on div at bounding box center [446, 142] width 503 height 284
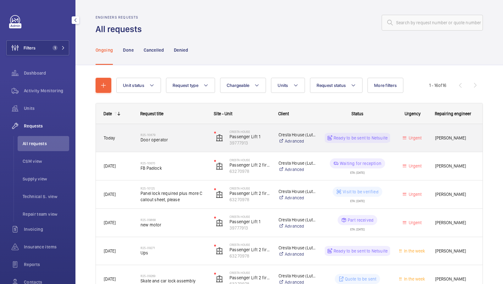
click at [152, 143] on div "R25-10879 Door operator" at bounding box center [173, 138] width 65 height 18
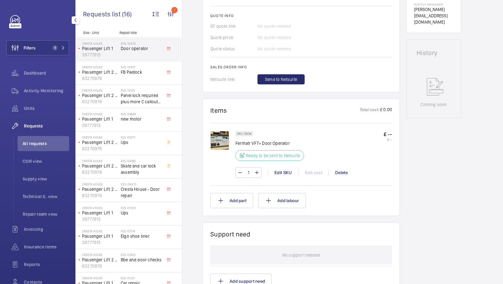
scroll to position [257, 0]
click at [216, 143] on img at bounding box center [219, 139] width 19 height 19
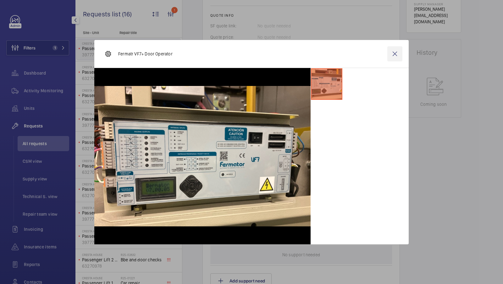
click at [394, 54] on wm-front-icon-button at bounding box center [394, 53] width 15 height 15
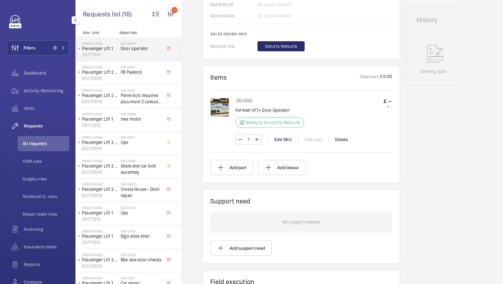
scroll to position [292, 0]
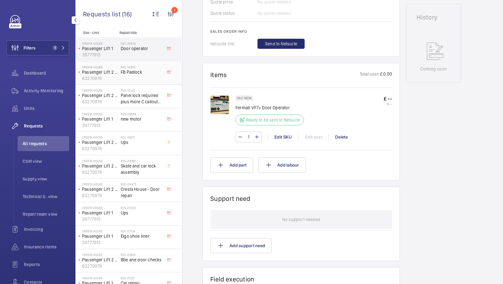
click at [141, 75] on div "R25-10670 FB Padlock" at bounding box center [142, 74] width 42 height 18
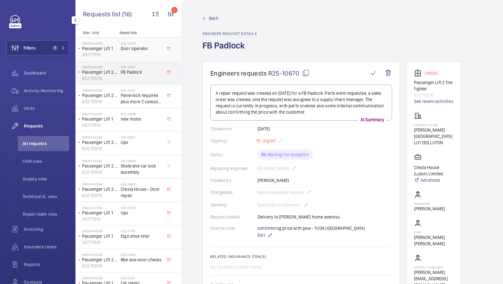
click at [140, 51] on span "Door operator" at bounding box center [142, 48] width 42 height 6
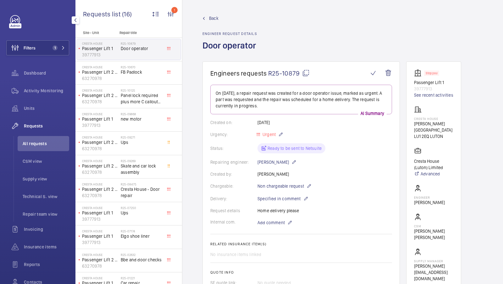
click at [306, 75] on mat-icon at bounding box center [306, 73] width 8 height 8
click at [305, 73] on mat-icon at bounding box center [306, 73] width 8 height 8
click at [49, 94] on div "Activity Monitoring" at bounding box center [37, 90] width 63 height 15
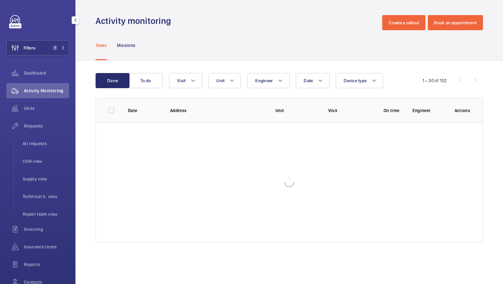
click at [53, 39] on div "Filters 1 Dashboard Activity Monitoring Units Requests All requests CSM view Su…" at bounding box center [37, 162] width 63 height 294
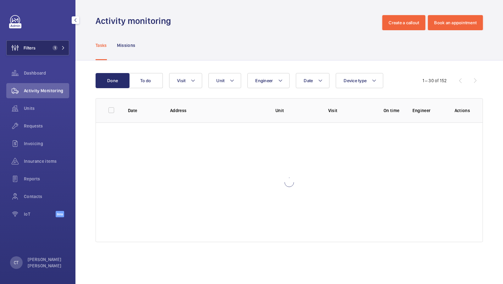
click at [54, 49] on span "1" at bounding box center [55, 47] width 5 height 5
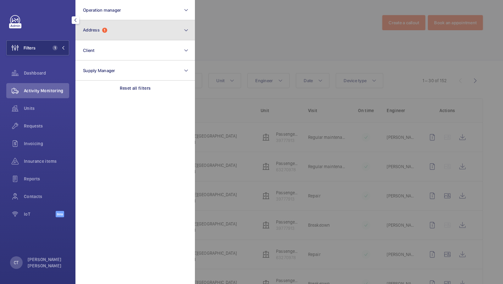
click at [134, 36] on button "Address 1" at bounding box center [134, 30] width 119 height 20
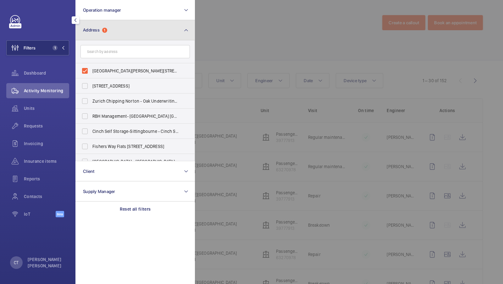
click at [139, 22] on button "Address 1" at bounding box center [134, 30] width 119 height 20
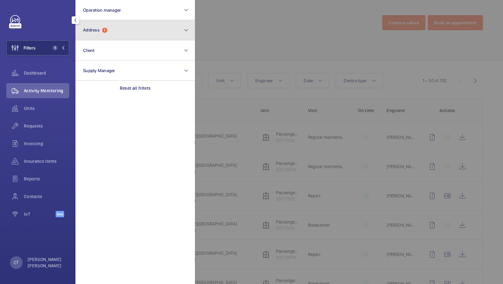
click at [114, 31] on button "Address 1" at bounding box center [134, 30] width 119 height 20
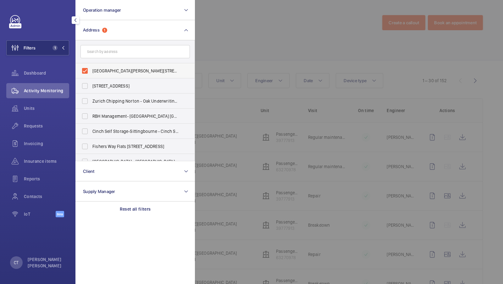
click at [104, 66] on label "Cresta House - Alma Street, LUTON LU1 2EQ" at bounding box center [130, 70] width 109 height 15
click at [91, 66] on input "Cresta House - Alma Street, LUTON LU1 2EQ" at bounding box center [85, 70] width 13 height 13
checkbox input "false"
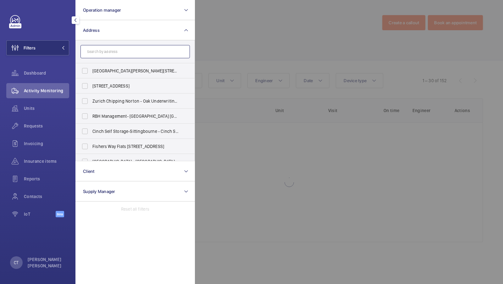
click at [112, 49] on input "text" at bounding box center [134, 51] width 109 height 13
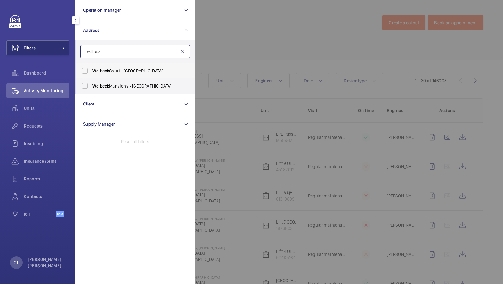
type input "welbeck"
click at [110, 69] on span "[GEOGRAPHIC_DATA] - [STREET_ADDRESS]" at bounding box center [135, 71] width 86 height 6
click at [91, 69] on input "[GEOGRAPHIC_DATA] - [STREET_ADDRESS]" at bounding box center [85, 70] width 13 height 13
checkbox input "true"
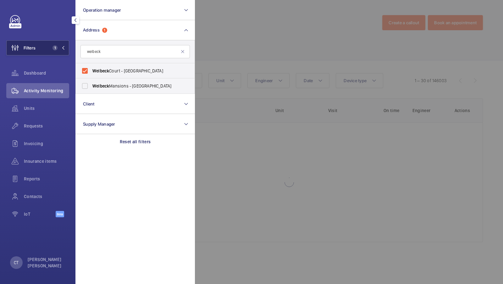
click at [48, 54] on button "Filters 1" at bounding box center [37, 47] width 63 height 15
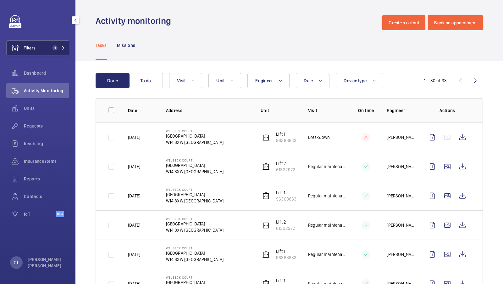
click at [42, 48] on button "Filters 1" at bounding box center [37, 47] width 63 height 15
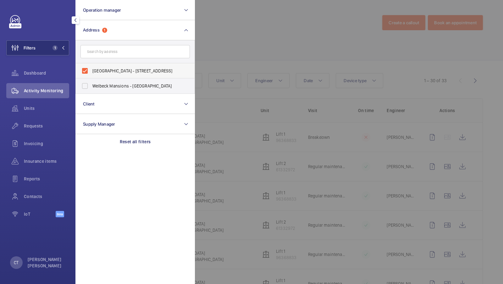
click at [114, 68] on span "Welbeck Court - Addison Bridge Place, LONDON W14 8XW" at bounding box center [135, 71] width 86 height 6
click at [91, 68] on input "Welbeck Court - Addison Bridge Place, LONDON W14 8XW" at bounding box center [85, 70] width 13 height 13
checkbox input "false"
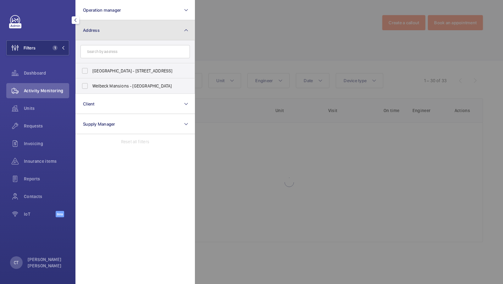
click at [134, 31] on button "Address" at bounding box center [134, 30] width 119 height 20
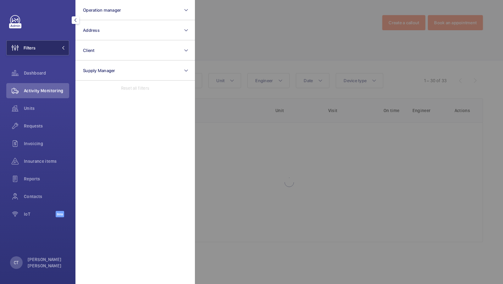
click at [48, 51] on button "Filters" at bounding box center [37, 47] width 63 height 15
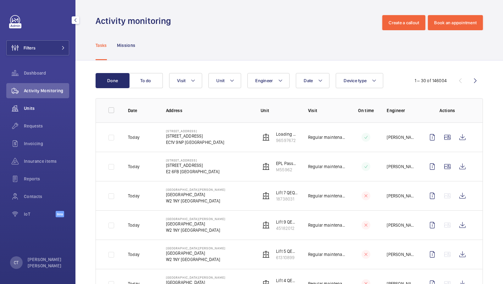
click at [35, 114] on div "Units" at bounding box center [37, 108] width 63 height 15
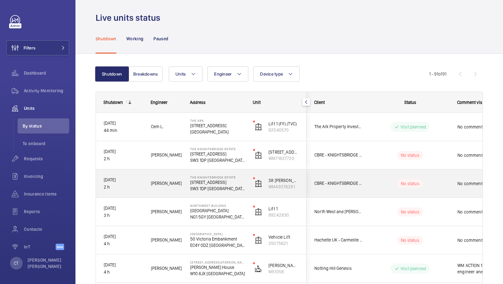
scroll to position [6, 0]
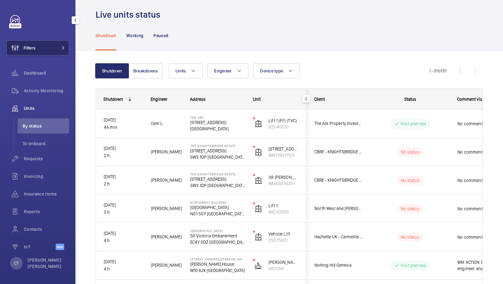
click at [57, 50] on button "Filters" at bounding box center [37, 47] width 63 height 15
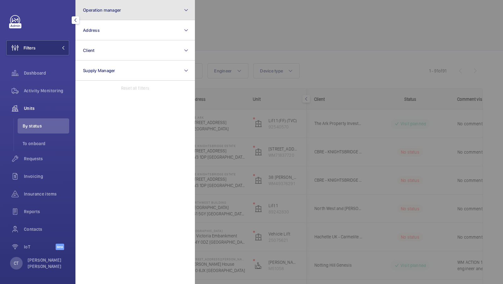
click at [126, 16] on button "Operation manager" at bounding box center [134, 10] width 119 height 20
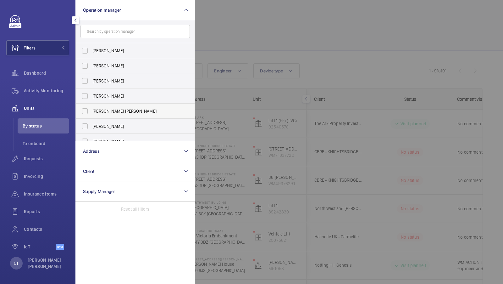
click at [117, 112] on span "[PERSON_NAME] [PERSON_NAME]" at bounding box center [135, 111] width 86 height 6
click at [91, 112] on input "[PERSON_NAME] [PERSON_NAME]" at bounding box center [85, 111] width 13 height 13
checkbox input "true"
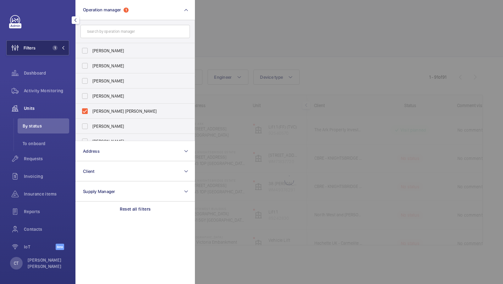
click at [52, 53] on button "Filters 1" at bounding box center [37, 47] width 63 height 15
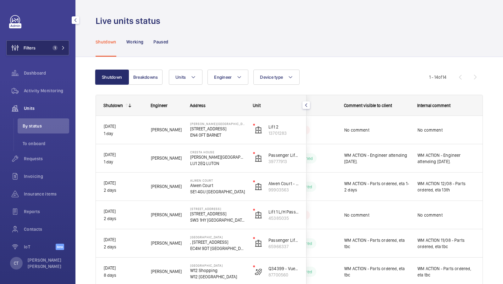
click at [49, 46] on button "Filters 1" at bounding box center [37, 47] width 63 height 15
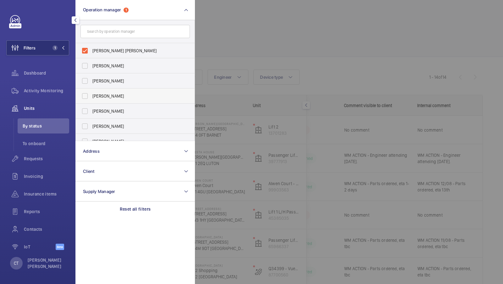
click at [113, 98] on span "Connor Dudley" at bounding box center [135, 96] width 86 height 6
click at [91, 98] on input "Connor Dudley" at bounding box center [85, 96] width 13 height 13
checkbox input "true"
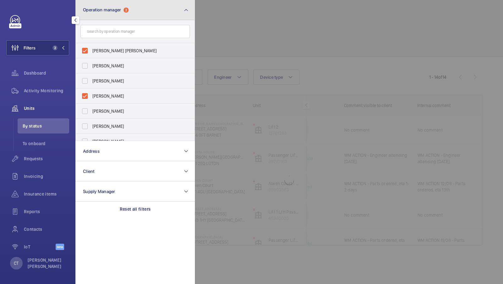
click at [126, 14] on button "Operation manager 2" at bounding box center [134, 10] width 119 height 20
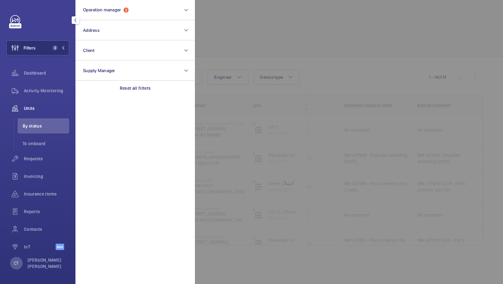
click at [360, 72] on div at bounding box center [446, 142] width 503 height 284
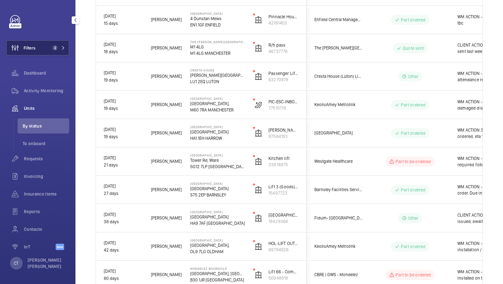
click at [47, 52] on button "Filters 2" at bounding box center [37, 47] width 63 height 15
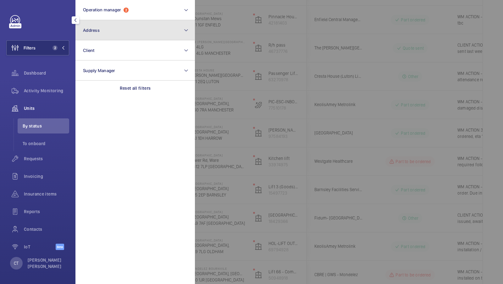
click at [105, 36] on button "Address" at bounding box center [134, 30] width 119 height 20
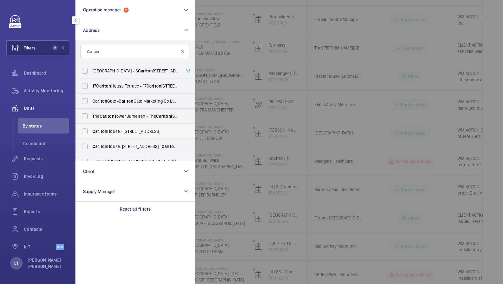
type input "Carlton"
click at [122, 132] on span "Carlton House - 153 Upper Chorlton Road, MANCHESTER M16 7SH" at bounding box center [135, 131] width 86 height 6
click at [91, 132] on input "Carlton House - 153 Upper Chorlton Road, MANCHESTER M16 7SH" at bounding box center [85, 131] width 13 height 13
checkbox input "true"
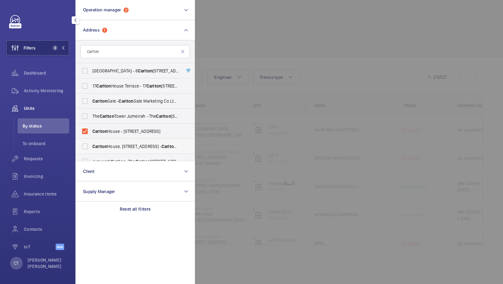
click at [113, 141] on label "Carlton House, 153 Upper Chorlton Rd, Manchester, M16 7SH - Carlton House, MANC…" at bounding box center [130, 146] width 109 height 15
click at [91, 141] on input "Carlton House, 153 Upper Chorlton Rd, Manchester, M16 7SH - Carlton House, MANC…" at bounding box center [85, 146] width 13 height 13
checkbox input "true"
click at [63, 52] on button "Filters 4" at bounding box center [37, 47] width 63 height 15
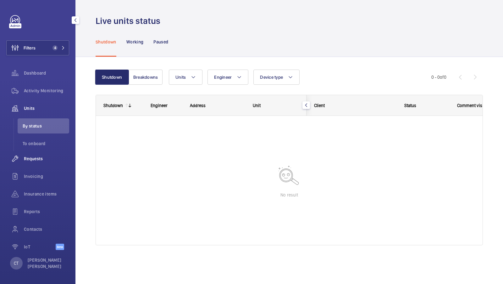
click at [40, 159] on span "Requests" at bounding box center [46, 158] width 45 height 6
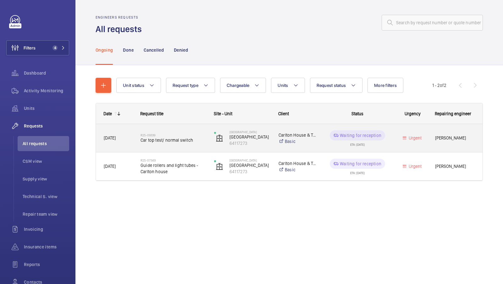
click at [188, 145] on div "R25-09339 Car top test/ normal switch" at bounding box center [173, 138] width 65 height 18
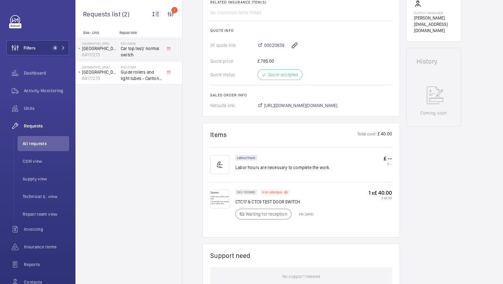
scroll to position [224, 0]
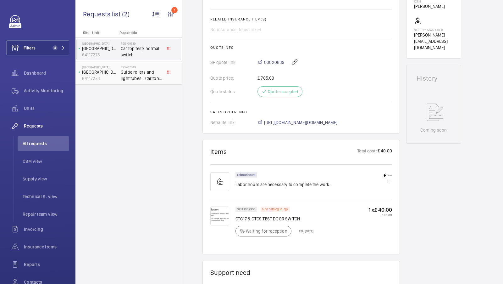
click at [134, 76] on span "Guide rollers and light tubes - Carlton house" at bounding box center [142, 75] width 42 height 13
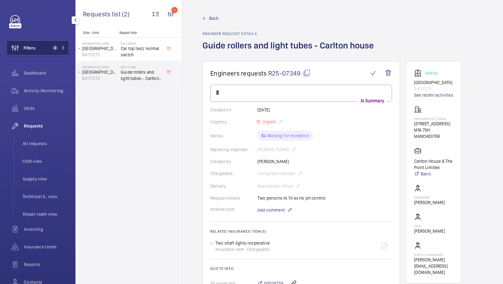
click at [41, 45] on button "Filters 4" at bounding box center [37, 47] width 63 height 15
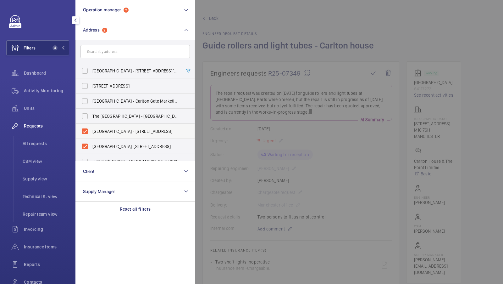
click at [135, 129] on span "Carlton House - 153 Upper Chorlton Road, MANCHESTER M16 7SH" at bounding box center [135, 131] width 86 height 6
click at [91, 129] on input "Carlton House - 153 Upper Chorlton Road, MANCHESTER M16 7SH" at bounding box center [85, 131] width 13 height 13
checkbox input "false"
click at [122, 144] on span "Carlton House, 153 Upper Chorlton Rd, Manchester, M16 7SH - Carlton House, MANC…" at bounding box center [135, 146] width 86 height 6
click at [91, 144] on input "Carlton House, 153 Upper Chorlton Rd, Manchester, M16 7SH - Carlton House, MANC…" at bounding box center [85, 146] width 13 height 13
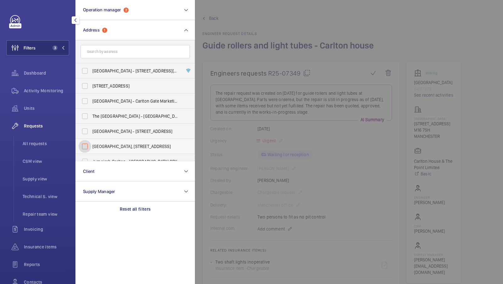
checkbox input "false"
click at [118, 54] on input "text" at bounding box center [134, 51] width 109 height 13
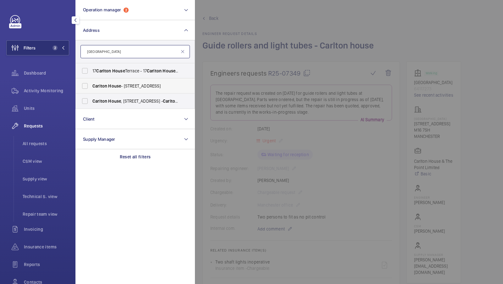
type input "Carlton House"
click at [104, 90] on label "Carlton House - 153 Upper Chorlton Road, MANCHESTER M16 7SH" at bounding box center [130, 85] width 109 height 15
click at [91, 90] on input "Carlton House - 153 Upper Chorlton Road, MANCHESTER M16 7SH" at bounding box center [85, 86] width 13 height 13
checkbox input "true"
click at [95, 104] on span "Carlton House , 153 Upper Chorlton Rd, Manchester, M16 7SH - Carlton House , MA…" at bounding box center [135, 101] width 86 height 6
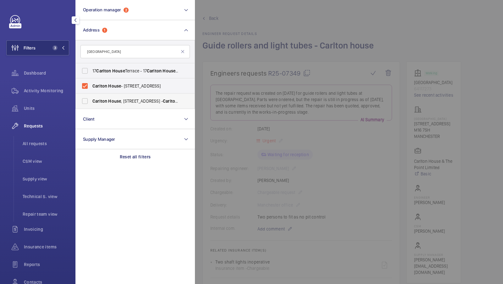
click at [91, 104] on input "Carlton House , 153 Upper Chorlton Rd, Manchester, M16 7SH - Carlton House , MA…" at bounding box center [85, 101] width 13 height 13
checkbox input "true"
click at [58, 49] on span "4" at bounding box center [57, 47] width 15 height 5
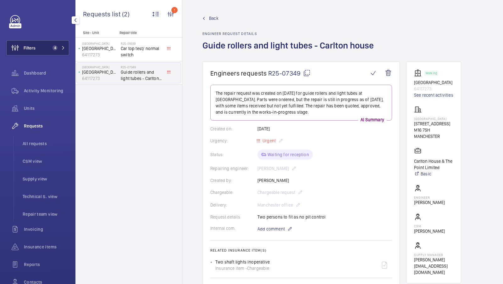
click at [44, 48] on button "Filters 4" at bounding box center [37, 47] width 63 height 15
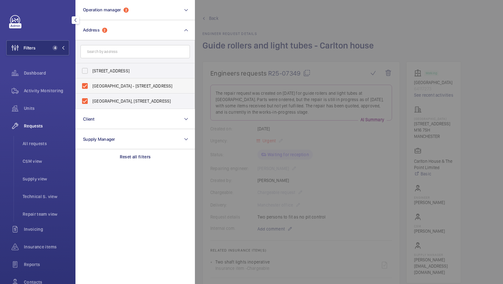
click at [142, 84] on span "Carlton House - 153 Upper Chorlton Road, MANCHESTER M16 7SH" at bounding box center [135, 86] width 86 height 6
click at [91, 84] on input "Carlton House - 153 Upper Chorlton Road, MANCHESTER M16 7SH" at bounding box center [85, 86] width 13 height 13
click at [121, 93] on label "Carlton House - 153 Upper Chorlton Road, MANCHESTER M16 7SH" at bounding box center [130, 85] width 109 height 15
click at [91, 92] on input "Carlton House - 153 Upper Chorlton Road, MANCHESTER M16 7SH" at bounding box center [85, 86] width 13 height 13
checkbox input "true"
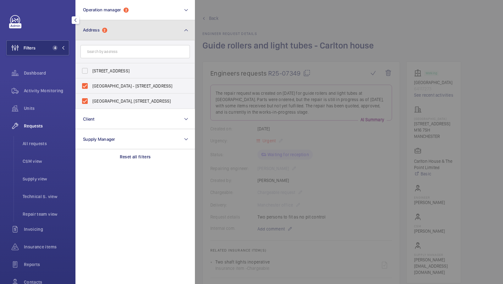
click at [167, 32] on button "Address 2" at bounding box center [134, 30] width 119 height 20
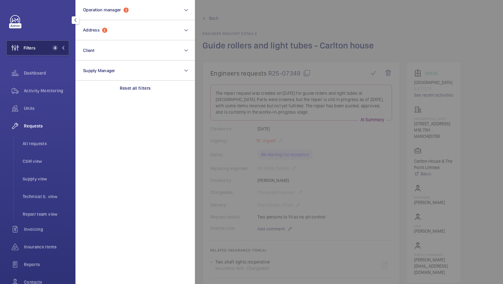
click at [61, 49] on span "4" at bounding box center [57, 47] width 15 height 5
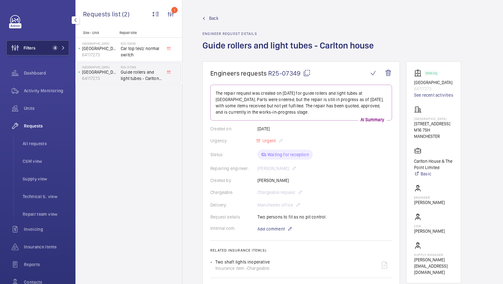
click at [63, 44] on button "Filters 4" at bounding box center [37, 47] width 63 height 15
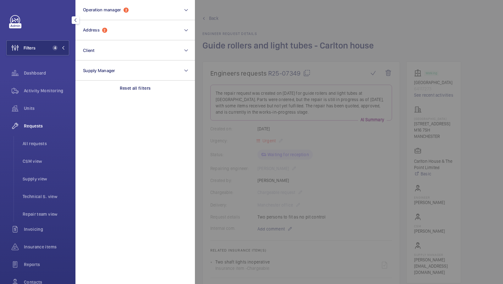
click at [288, 109] on div at bounding box center [446, 142] width 503 height 284
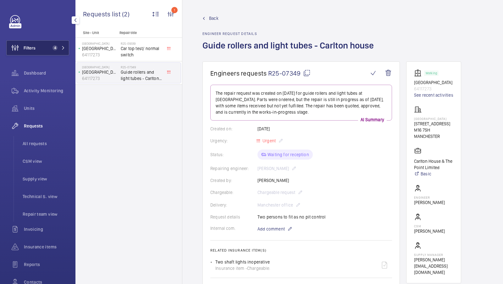
click at [51, 49] on span "4" at bounding box center [54, 47] width 8 height 5
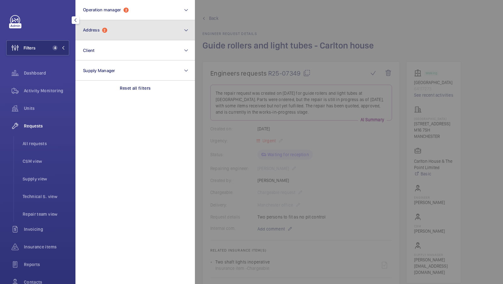
click at [133, 26] on button "Address 2" at bounding box center [134, 30] width 119 height 20
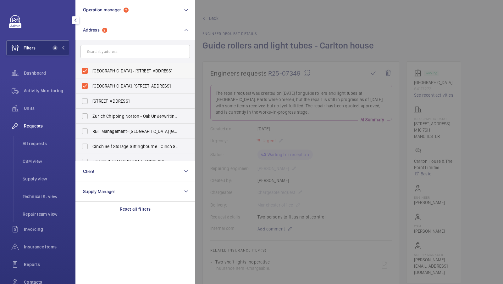
click at [118, 76] on label "Carlton House - 153 Upper Chorlton Road, MANCHESTER M16 7SH" at bounding box center [130, 70] width 109 height 15
click at [91, 76] on input "Carlton House - 153 Upper Chorlton Road, MANCHESTER M16 7SH" at bounding box center [85, 70] width 13 height 13
checkbox input "false"
click at [114, 89] on span "Carlton House, 153 Upper Chorlton Rd, Manchester, M16 7SH - Carlton House, MANC…" at bounding box center [135, 86] width 86 height 6
click at [91, 89] on input "Carlton House, 153 Upper Chorlton Rd, Manchester, M16 7SH - Carlton House, MANC…" at bounding box center [85, 86] width 13 height 13
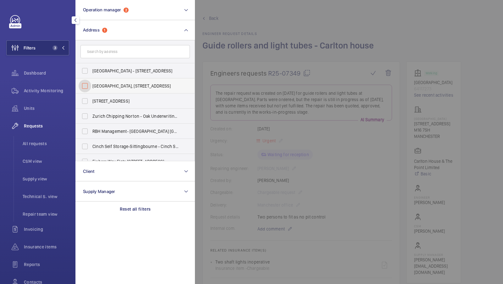
checkbox input "false"
click at [115, 49] on input "text" at bounding box center [134, 51] width 109 height 13
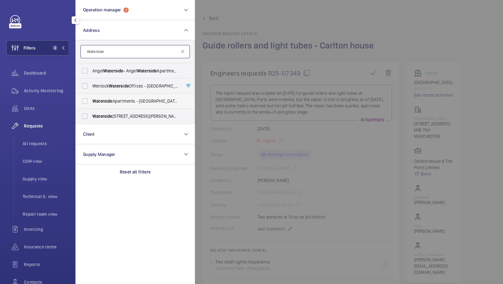
type input "Waterside"
click at [104, 102] on span "Waterside" at bounding box center [102, 100] width 20 height 5
click at [91, 102] on input "Waterside Apartments - Leeds Waterside Apartments, Gotts Road, LEEDS LS12 1DW" at bounding box center [85, 101] width 13 height 13
checkbox input "true"
click at [94, 115] on span "Waterside" at bounding box center [102, 115] width 20 height 5
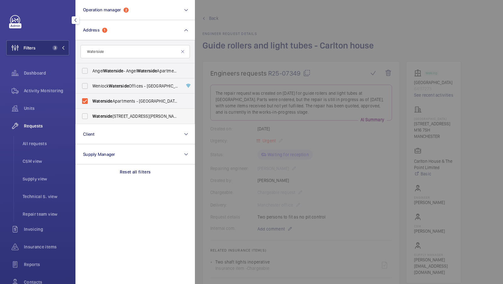
click at [91, 115] on input "Waterside Apartments, Gotts Road, Leeds, LS12 1DW - Leeds Waterside Apartments,…" at bounding box center [85, 116] width 13 height 13
checkbox input "true"
click at [58, 49] on span "4" at bounding box center [57, 47] width 15 height 5
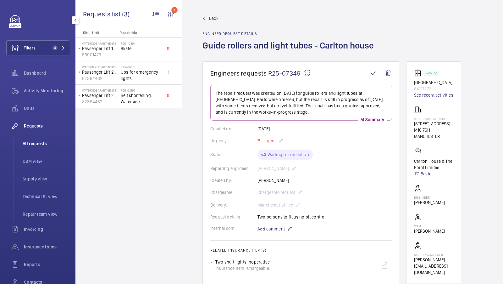
click at [39, 146] on span "All requests" at bounding box center [46, 143] width 47 height 6
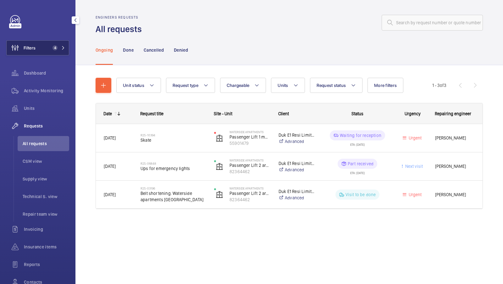
click at [44, 45] on button "Filters 4" at bounding box center [37, 47] width 63 height 15
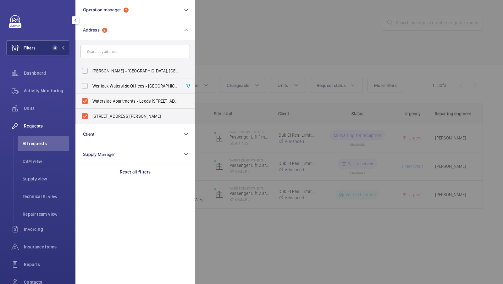
click at [112, 103] on span "Waterside Apartments - Leeds Waterside Apartments, Gotts Road, LEEDS LS12 1DW" at bounding box center [135, 101] width 86 height 6
click at [91, 103] on input "Waterside Apartments - Leeds Waterside Apartments, Gotts Road, LEEDS LS12 1DW" at bounding box center [85, 101] width 13 height 13
checkbox input "false"
click at [112, 111] on label "Waterside Apartments, Gotts Road, Leeds, LS12 1DW - Leeds Waterside Apartments,…" at bounding box center [130, 115] width 109 height 15
click at [91, 111] on input "Waterside Apartments, Gotts Road, Leeds, LS12 1DW - Leeds Waterside Apartments,…" at bounding box center [85, 116] width 13 height 13
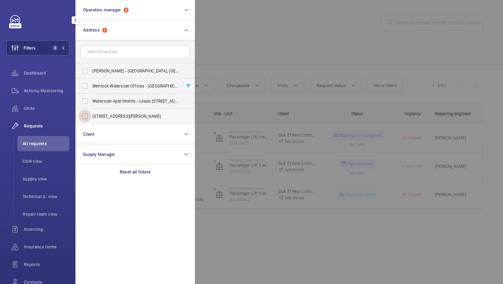
checkbox input "false"
click at [55, 42] on button "Filters 2" at bounding box center [37, 47] width 63 height 15
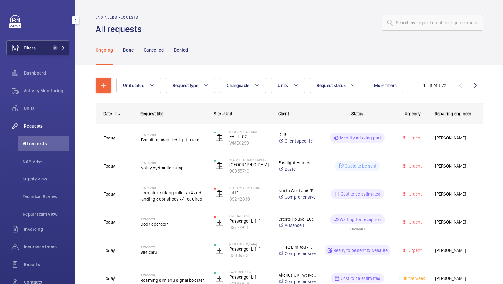
click at [54, 48] on span "2" at bounding box center [55, 47] width 5 height 5
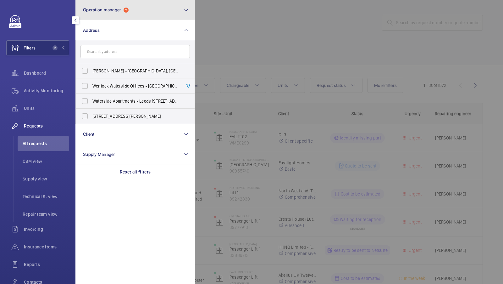
click at [153, 16] on button "Operation manager 2" at bounding box center [134, 10] width 119 height 20
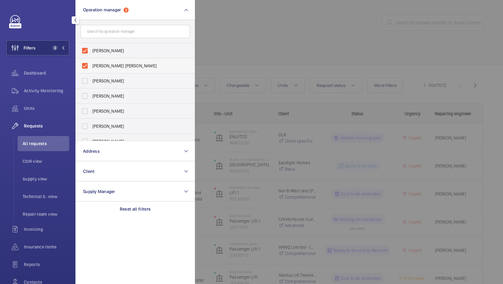
click at [111, 67] on span "[PERSON_NAME] [PERSON_NAME]" at bounding box center [135, 66] width 86 height 6
click at [91, 67] on input "[PERSON_NAME] [PERSON_NAME]" at bounding box center [85, 65] width 13 height 13
checkbox input "false"
click at [269, 47] on div at bounding box center [446, 142] width 503 height 284
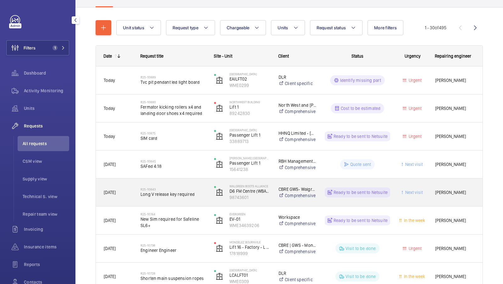
scroll to position [73, 0]
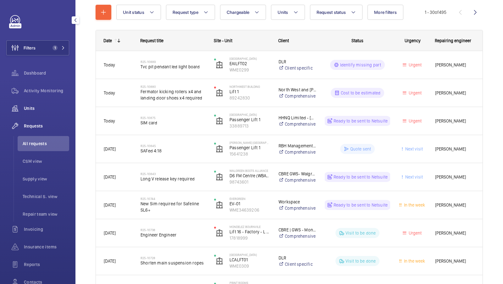
click at [34, 112] on div "Units" at bounding box center [37, 108] width 63 height 15
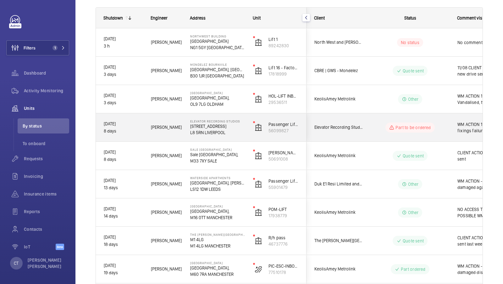
scroll to position [84, 0]
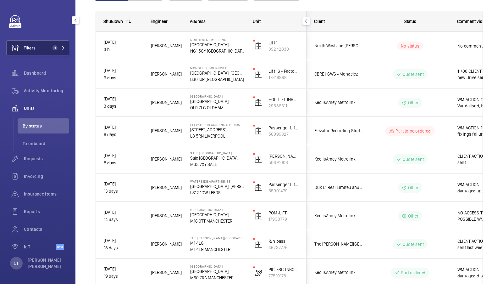
click at [60, 45] on span "1" at bounding box center [57, 47] width 15 height 5
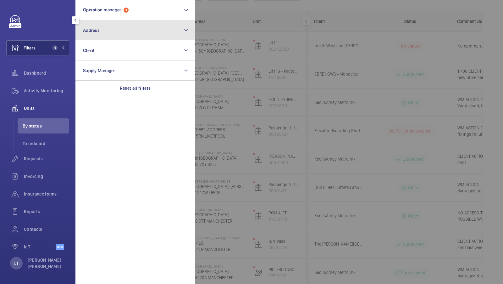
click at [128, 38] on button "Address" at bounding box center [134, 30] width 119 height 20
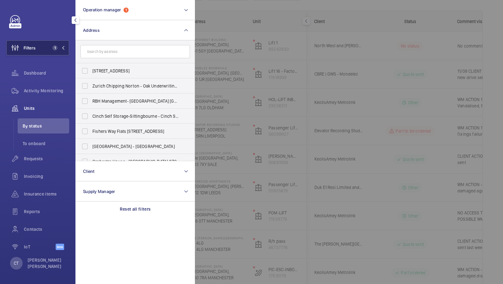
drag, startPoint x: 57, startPoint y: 44, endPoint x: 57, endPoint y: 40, distance: 3.5
click at [57, 44] on button "Filters 1" at bounding box center [37, 47] width 63 height 15
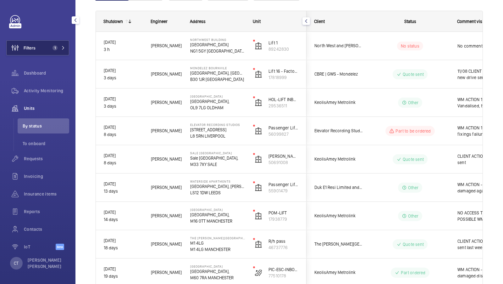
click at [43, 53] on button "Filters 1" at bounding box center [37, 47] width 63 height 15
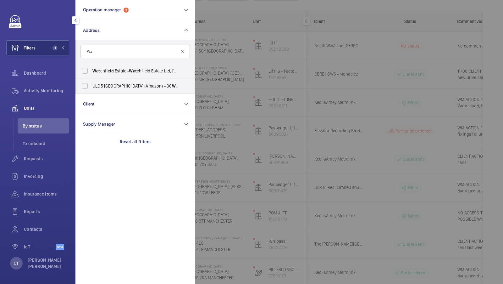
type input "W"
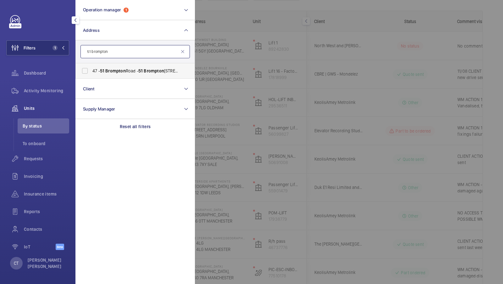
type input "51 brompton"
click at [115, 73] on span "Brompton" at bounding box center [115, 70] width 20 height 5
click at [91, 73] on input "47 - 51 Brompton Road - 51 Brompton Rd, LONDON SW3 1DE" at bounding box center [85, 70] width 13 height 13
checkbox input "true"
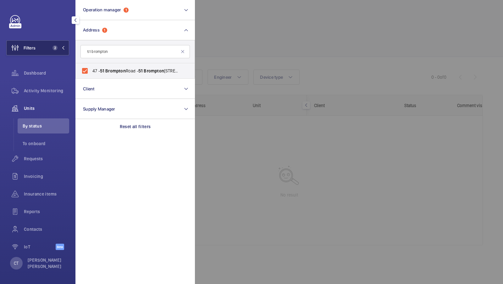
click at [56, 53] on button "Filters 2" at bounding box center [37, 47] width 63 height 15
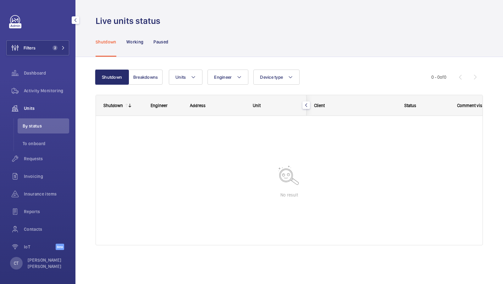
click at [54, 55] on div "Filters 2 Dashboard Activity Monitoring Units By status To onboard Requests Inv…" at bounding box center [37, 135] width 63 height 241
click at [58, 52] on button "Filters 2" at bounding box center [37, 47] width 63 height 15
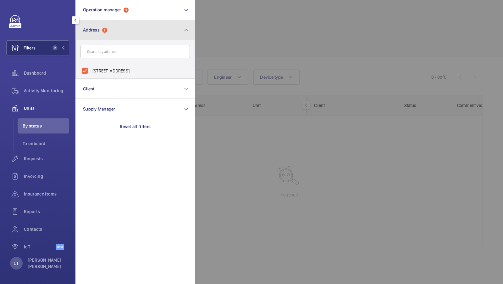
click at [117, 20] on button "Address 1" at bounding box center [134, 30] width 119 height 20
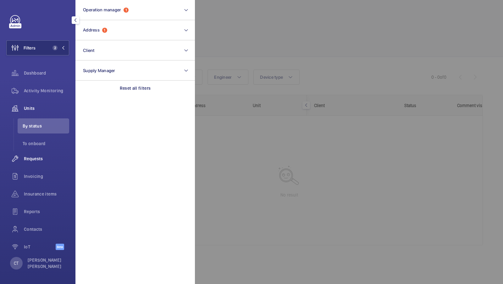
click at [42, 162] on div "Requests" at bounding box center [37, 158] width 63 height 15
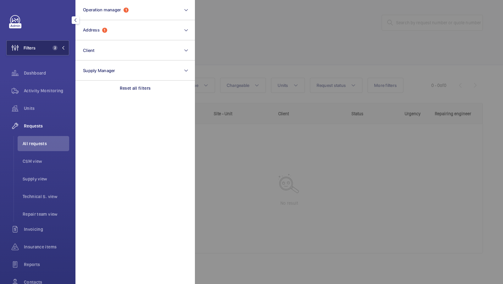
click at [56, 48] on span "2" at bounding box center [55, 47] width 5 height 5
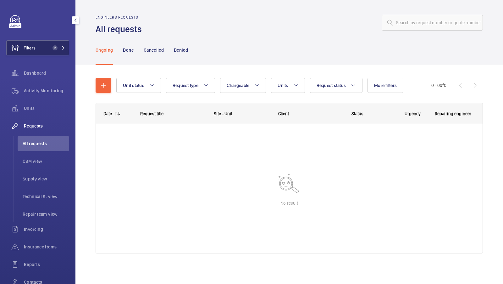
click at [52, 45] on button "Filters 2" at bounding box center [37, 47] width 63 height 15
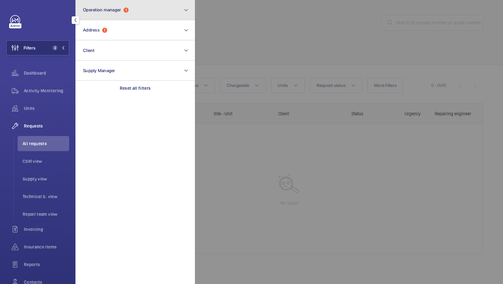
click at [125, 6] on button "Operation manager 1" at bounding box center [134, 10] width 119 height 20
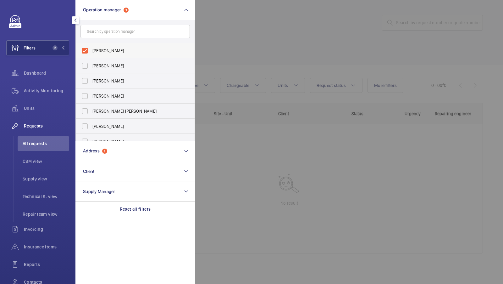
click at [107, 50] on span "Connor Dudley" at bounding box center [135, 50] width 86 height 6
click at [91, 50] on input "Connor Dudley" at bounding box center [85, 50] width 13 height 13
checkbox input "false"
click at [62, 46] on mat-icon at bounding box center [63, 48] width 4 height 4
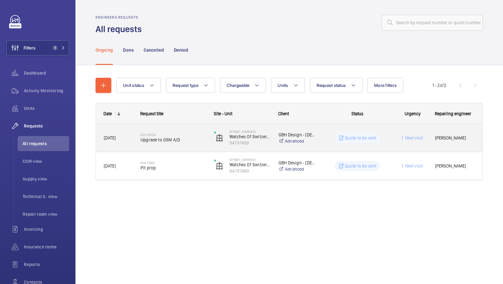
click at [182, 139] on span "Upgrade to GSM A/D" at bounding box center [173, 139] width 65 height 6
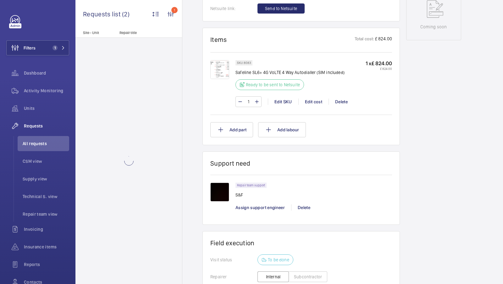
scroll to position [345, 0]
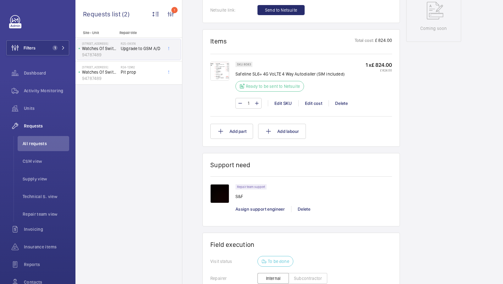
click at [287, 106] on div "1 Edit SKU Edit cost Delete" at bounding box center [313, 103] width 157 height 11
click at [233, 134] on button "Add part" at bounding box center [231, 131] width 43 height 15
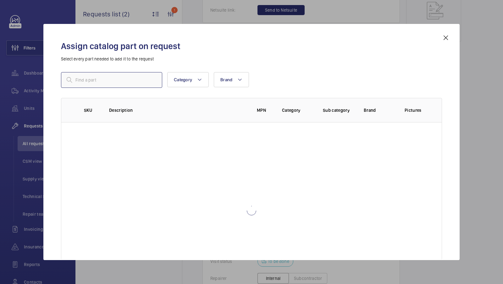
click at [99, 85] on input "text" at bounding box center [111, 80] width 101 height 16
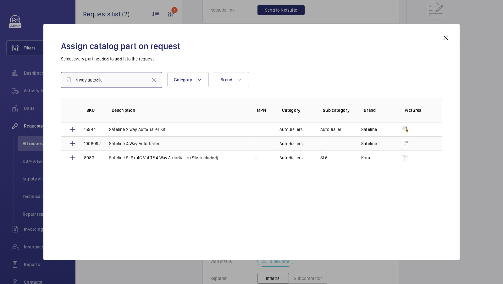
type input "4 way autodiall"
click at [147, 141] on p "Safeline 4 Way Autodialler" at bounding box center [134, 143] width 51 height 6
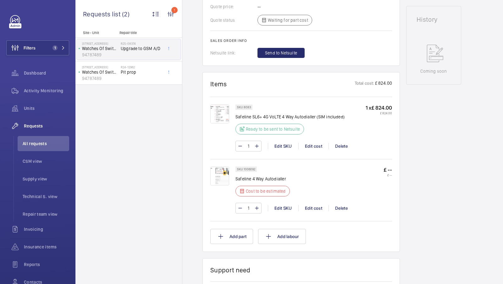
scroll to position [303, 0]
click at [313, 207] on div "Edit cost" at bounding box center [313, 207] width 30 height 6
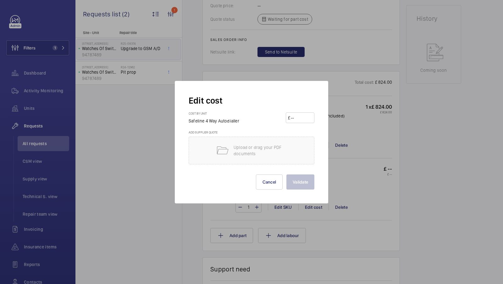
click at [302, 118] on input "number" at bounding box center [301, 118] width 22 height 10
type input "750"
click at [305, 183] on button "Validate" at bounding box center [300, 181] width 28 height 15
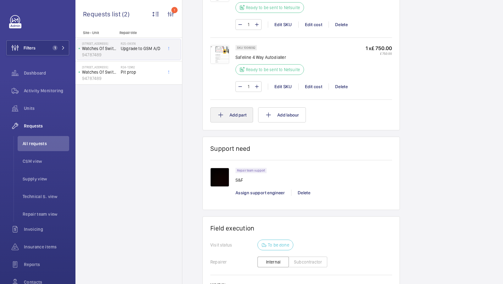
scroll to position [373, 0]
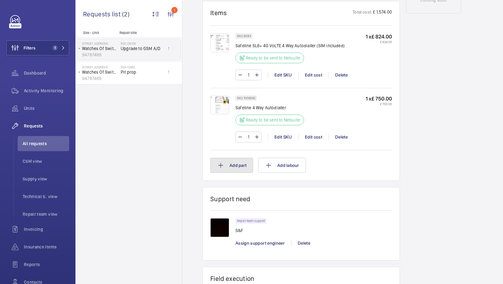
click at [242, 163] on button "Add part" at bounding box center [231, 165] width 43 height 15
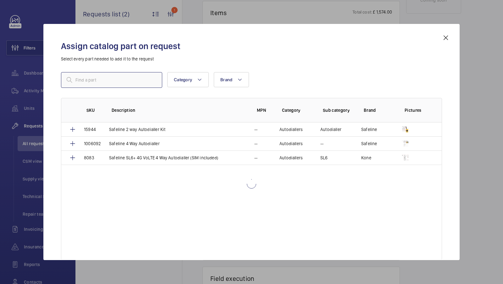
click at [120, 77] on input "text" at bounding box center [111, 80] width 101 height 16
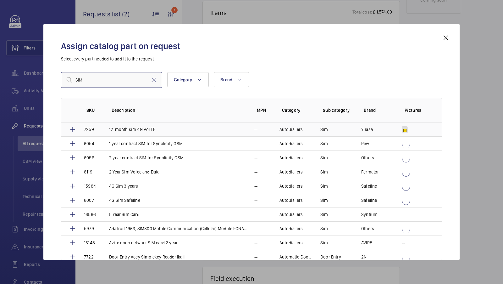
type input "SIM"
click at [157, 129] on td "12-month sim 4G VoLTE" at bounding box center [174, 129] width 145 height 14
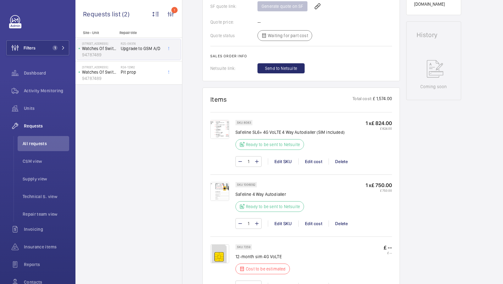
scroll to position [401, 0]
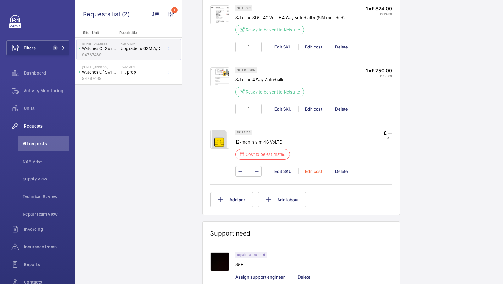
click at [315, 170] on div "Edit cost" at bounding box center [313, 171] width 30 height 6
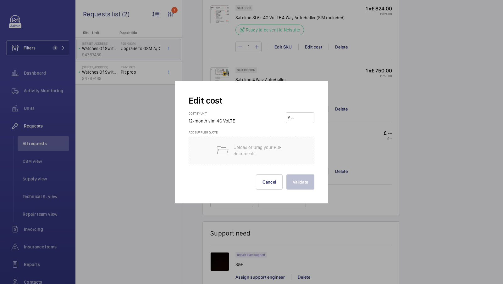
click at [306, 121] on input "number" at bounding box center [301, 118] width 22 height 10
type input "120"
click at [308, 178] on button "Validate" at bounding box center [300, 181] width 28 height 15
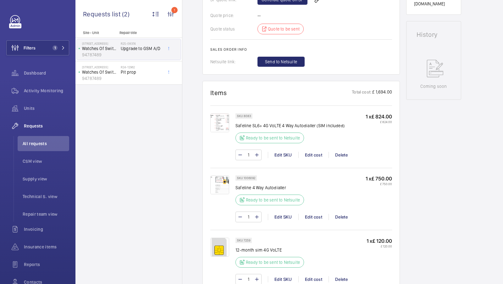
scroll to position [377, 0]
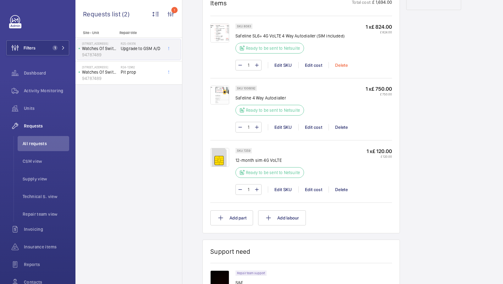
click at [344, 64] on div "Delete" at bounding box center [341, 65] width 25 height 6
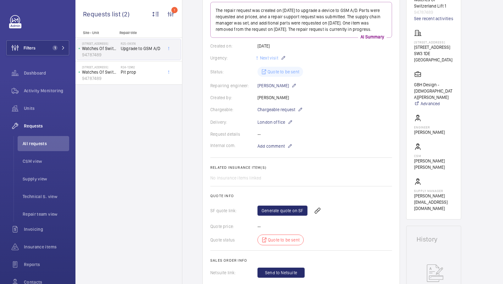
scroll to position [82, 0]
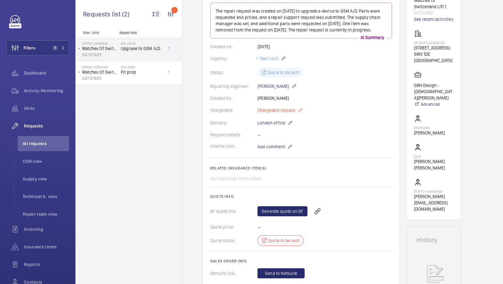
click at [277, 108] on span "Chargeable request" at bounding box center [276, 110] width 38 height 6
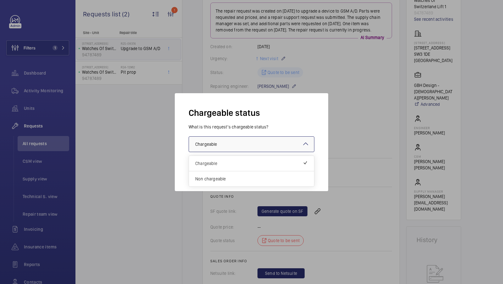
click at [253, 150] on div at bounding box center [251, 143] width 125 height 15
click at [332, 118] on div at bounding box center [251, 142] width 503 height 284
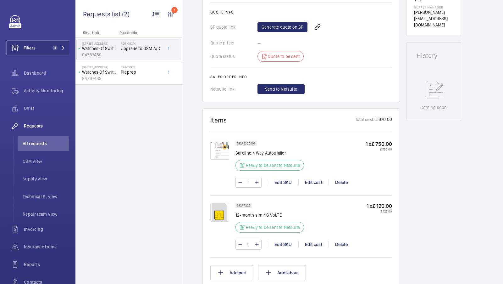
scroll to position [238, 0]
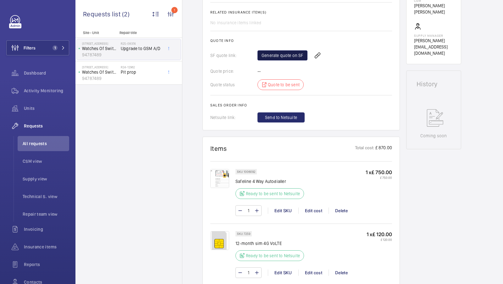
click at [279, 56] on link "Generate quote on SF" at bounding box center [282, 55] width 50 height 10
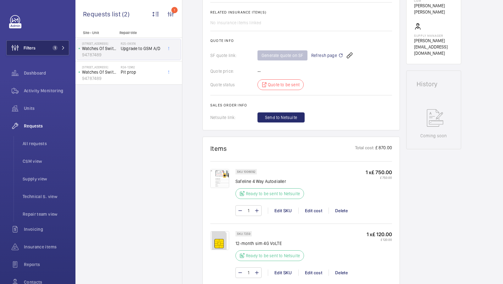
click at [61, 50] on button "Filters 1" at bounding box center [37, 47] width 63 height 15
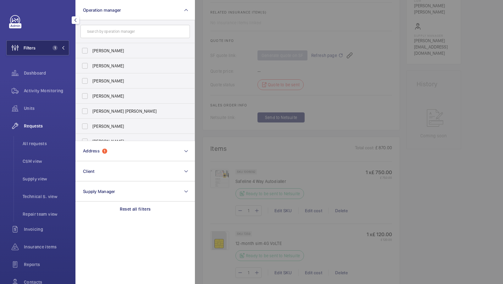
click at [59, 47] on span "1" at bounding box center [57, 47] width 15 height 5
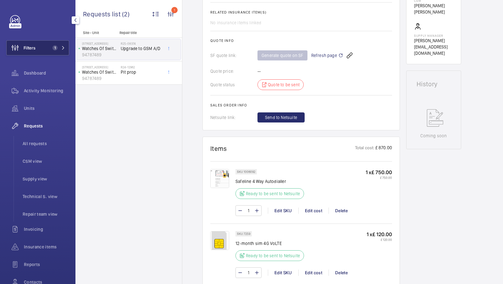
click at [61, 50] on span "1" at bounding box center [57, 47] width 15 height 5
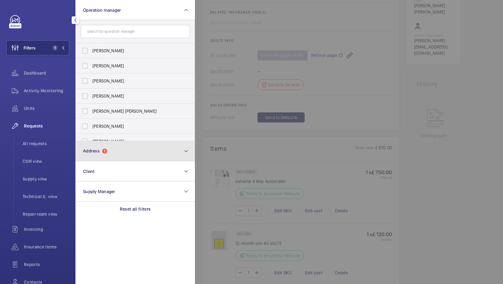
click at [108, 141] on button "Address 1" at bounding box center [134, 151] width 119 height 20
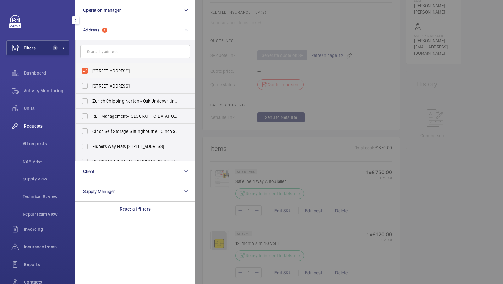
click at [119, 75] on label "47 - 51 Brompton Road - 51 Brompton Rd, LONDON SW3 1DE" at bounding box center [130, 70] width 109 height 15
click at [91, 75] on input "47 - 51 Brompton Road - 51 Brompton Rd, LONDON SW3 1DE" at bounding box center [85, 70] width 13 height 13
checkbox input "false"
click at [116, 54] on input "text" at bounding box center [134, 51] width 109 height 13
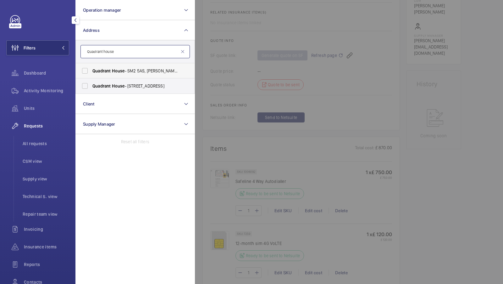
type input "Quadrant house"
click at [126, 73] on span "Quadrant House - SM2 5AS, SUTTON SM2 5AS" at bounding box center [135, 71] width 86 height 6
click at [91, 73] on input "Quadrant House - SM2 5AS, SUTTON SM2 5AS" at bounding box center [85, 70] width 13 height 13
checkbox input "true"
click at [103, 83] on span "Quadrant House - 1 Princess Way, REDHILL RH1 1FN" at bounding box center [135, 86] width 86 height 6
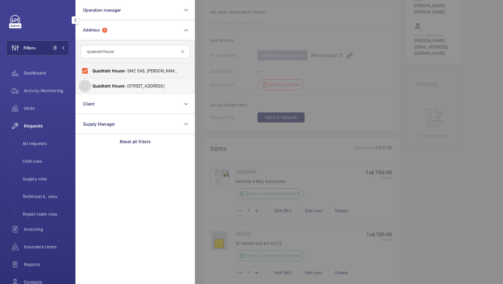
click at [91, 82] on input "Quadrant House - 1 Princess Way, REDHILL RH1 1FN" at bounding box center [85, 86] width 13 height 13
checkbox input "true"
click at [60, 48] on span "2" at bounding box center [57, 47] width 15 height 5
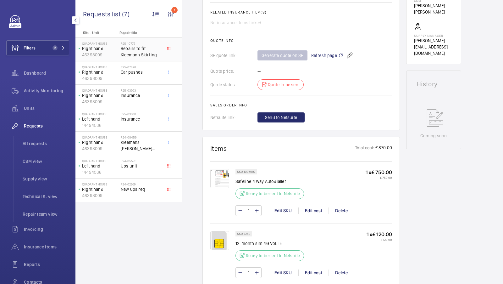
click at [149, 55] on span "Repairs to fit Kleemann Skirting" at bounding box center [142, 51] width 42 height 13
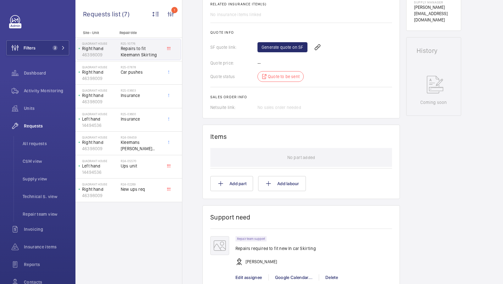
scroll to position [256, 0]
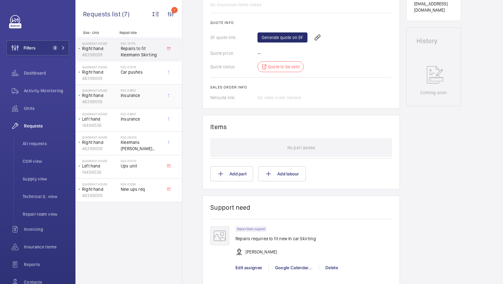
click at [141, 104] on div "R25-03603 Insurance" at bounding box center [142, 97] width 42 height 18
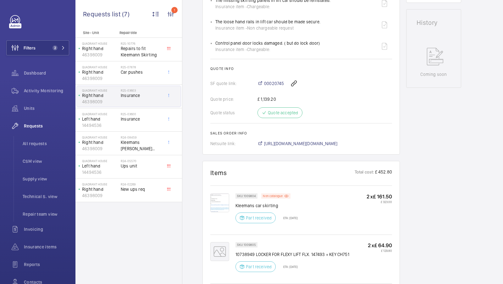
scroll to position [334, 0]
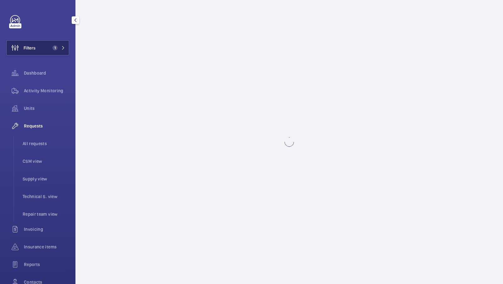
click at [53, 54] on button "Filters 1" at bounding box center [37, 47] width 63 height 15
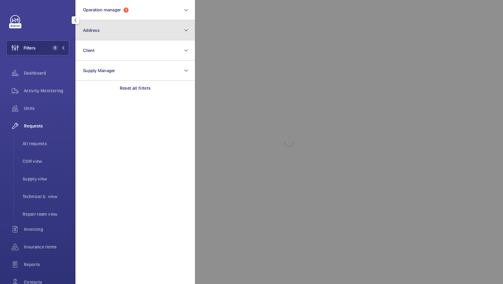
click at [119, 28] on button "Address" at bounding box center [134, 30] width 119 height 20
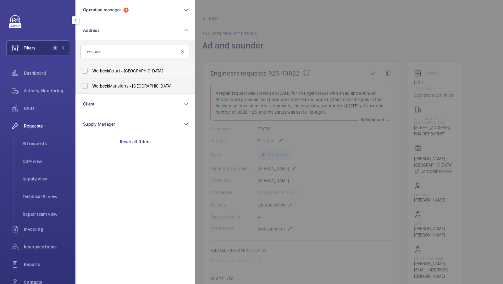
type input "welbeck"
click at [101, 73] on span "Welbeck" at bounding box center [100, 70] width 17 height 5
click at [91, 73] on input "[GEOGRAPHIC_DATA] - [STREET_ADDRESS]" at bounding box center [85, 70] width 13 height 13
checkbox input "true"
click at [58, 47] on span "2" at bounding box center [57, 47] width 15 height 5
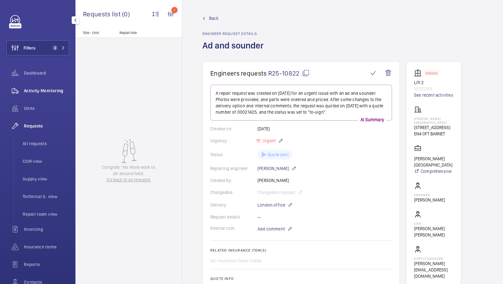
click at [55, 89] on span "Activity Monitoring" at bounding box center [46, 90] width 45 height 6
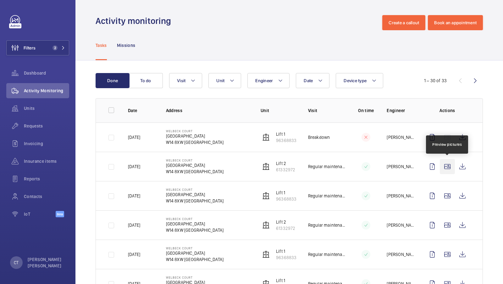
click at [448, 163] on wm-front-icon-button at bounding box center [447, 166] width 15 height 15
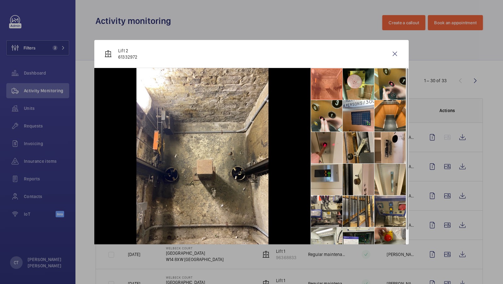
click at [365, 147] on li at bounding box center [358, 147] width 31 height 31
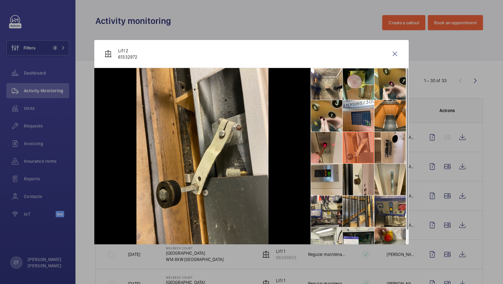
click at [351, 85] on li at bounding box center [358, 83] width 31 height 31
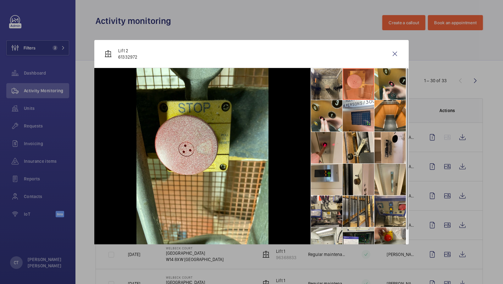
click at [325, 84] on li at bounding box center [326, 83] width 31 height 31
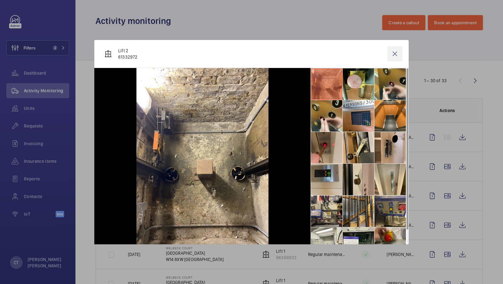
click at [398, 52] on wm-front-icon-button at bounding box center [394, 53] width 15 height 15
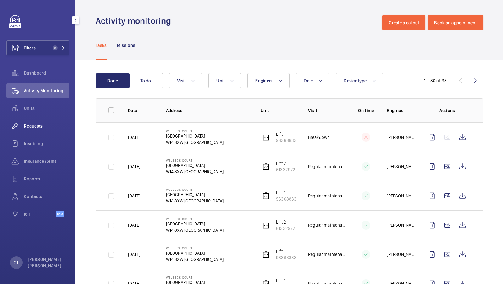
click at [41, 130] on div "Requests" at bounding box center [37, 125] width 63 height 15
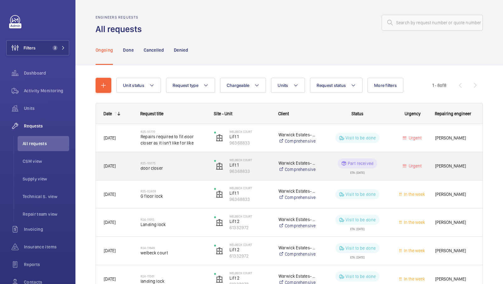
click at [172, 165] on span "door closer" at bounding box center [173, 168] width 65 height 6
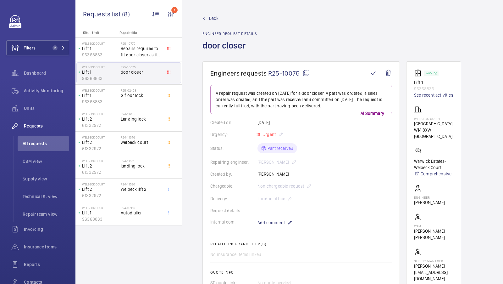
click at [210, 18] on span "Back" at bounding box center [213, 18] width 9 height 6
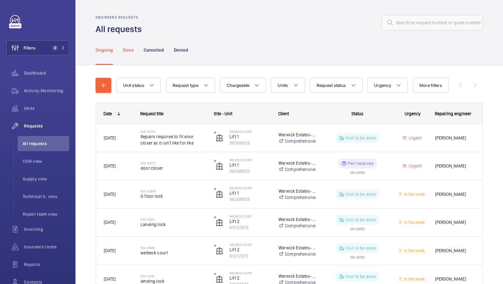
click at [125, 52] on p "Done" at bounding box center [128, 50] width 10 height 6
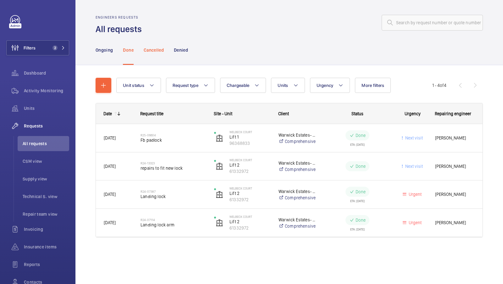
click at [152, 52] on p "Cancelled" at bounding box center [154, 50] width 20 height 6
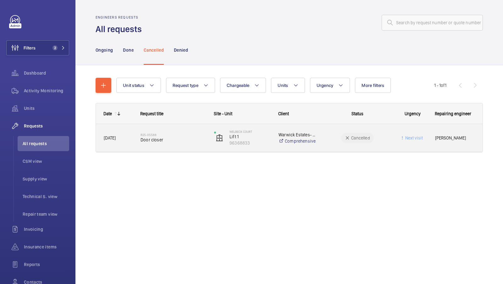
click at [168, 145] on div "R25-05588 Door closer" at bounding box center [173, 138] width 65 height 18
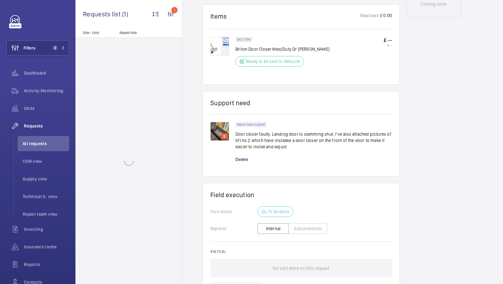
scroll to position [360, 0]
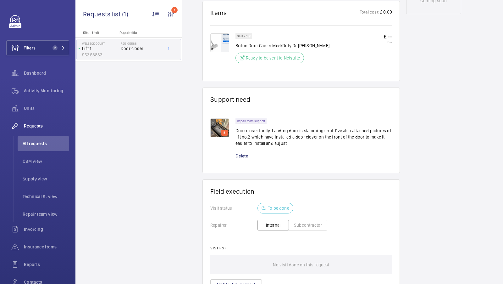
click at [216, 122] on img at bounding box center [219, 127] width 19 height 19
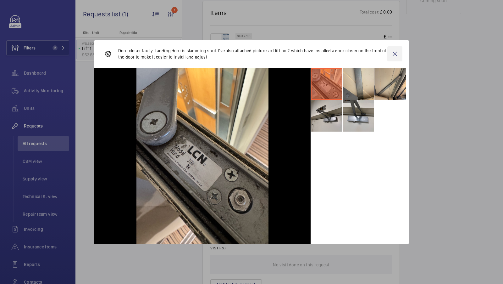
click at [393, 58] on wm-front-icon-button at bounding box center [394, 53] width 15 height 15
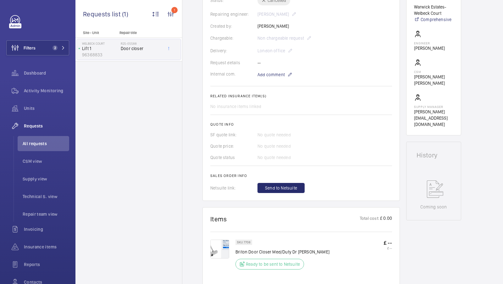
scroll to position [0, 0]
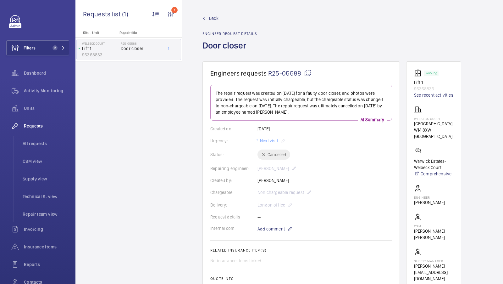
click at [444, 93] on link "See recent activities" at bounding box center [433, 95] width 39 height 6
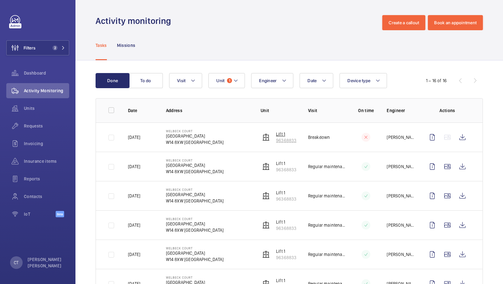
click at [281, 136] on p "Lift 1" at bounding box center [286, 134] width 20 height 6
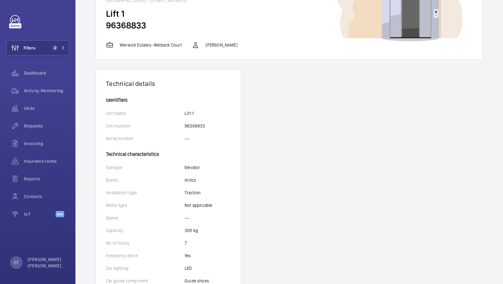
scroll to position [53, 0]
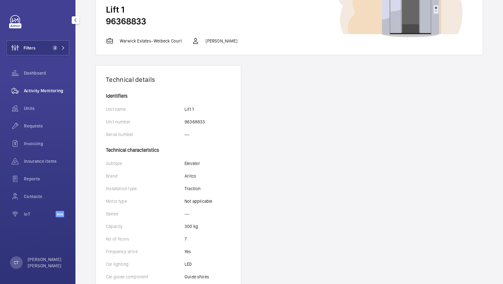
click at [35, 88] on span "Activity Monitoring" at bounding box center [46, 90] width 45 height 6
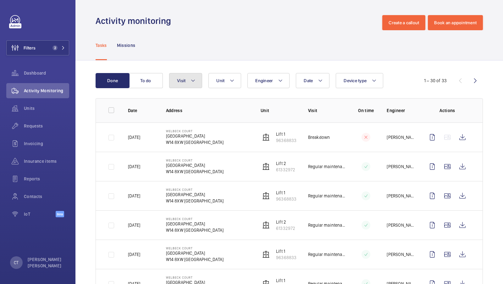
click at [186, 80] on button "Visit" at bounding box center [185, 80] width 33 height 15
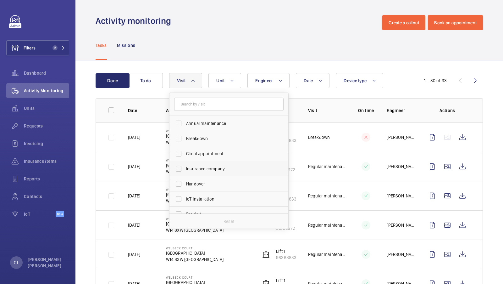
scroll to position [36, 0]
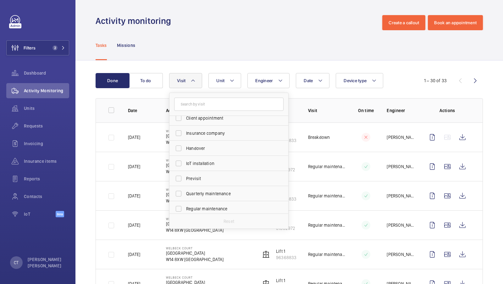
click at [273, 42] on div "Tasks Missions" at bounding box center [289, 45] width 387 height 30
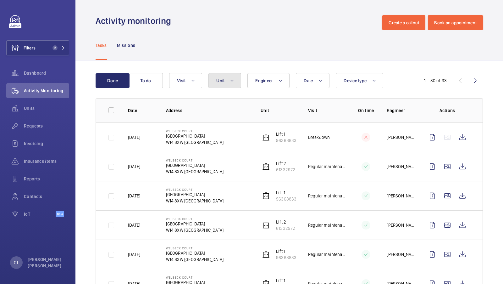
click at [233, 82] on mat-icon at bounding box center [232, 81] width 5 height 8
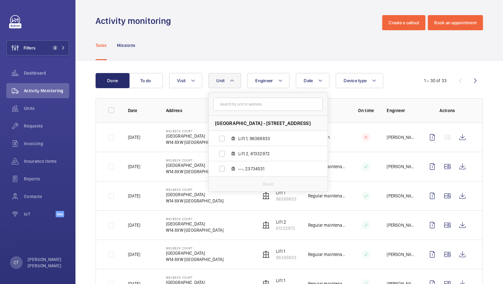
click at [251, 35] on div "Tasks Missions" at bounding box center [289, 45] width 387 height 30
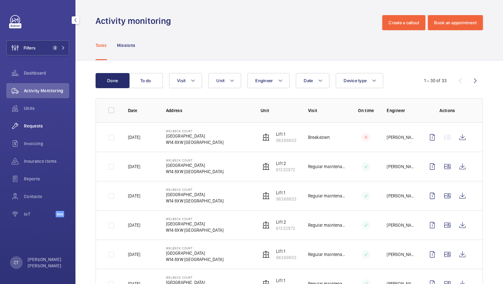
click at [37, 125] on span "Requests" at bounding box center [46, 126] width 45 height 6
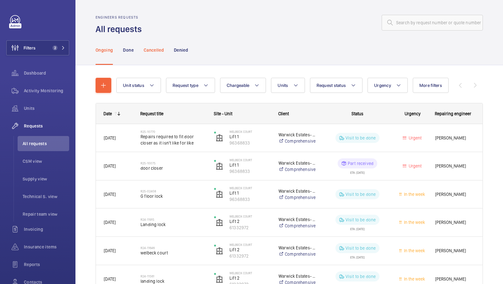
click at [157, 52] on p "Cancelled" at bounding box center [154, 50] width 20 height 6
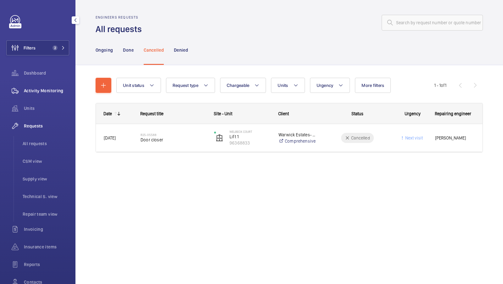
click at [43, 87] on span "Activity Monitoring" at bounding box center [46, 90] width 45 height 6
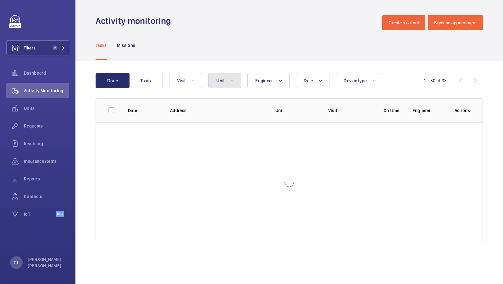
click at [230, 78] on mat-icon at bounding box center [232, 81] width 5 height 8
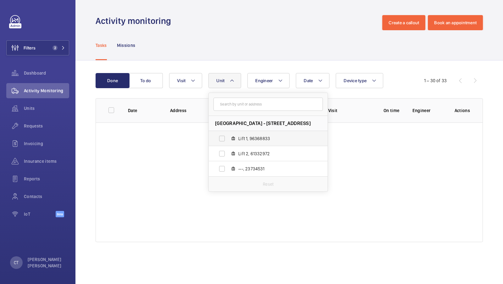
click at [261, 137] on span "Lift 1, 96368833" at bounding box center [274, 138] width 73 height 6
click at [228, 137] on input "Lift 1, 96368833" at bounding box center [222, 138] width 13 height 13
checkbox input "true"
click at [259, 53] on div "Tasks Missions" at bounding box center [289, 45] width 387 height 30
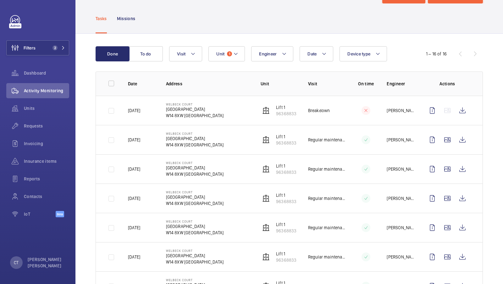
scroll to position [27, 0]
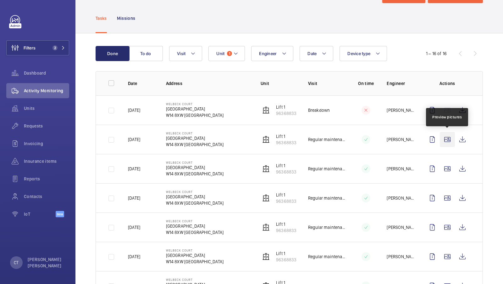
click at [445, 139] on wm-front-icon-button at bounding box center [447, 139] width 15 height 15
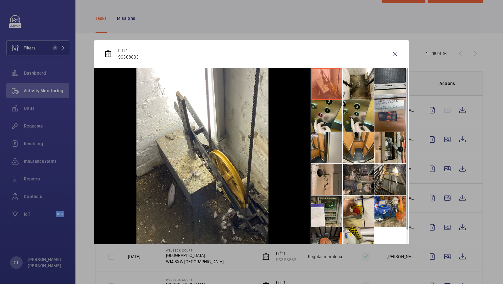
scroll to position [14, 0]
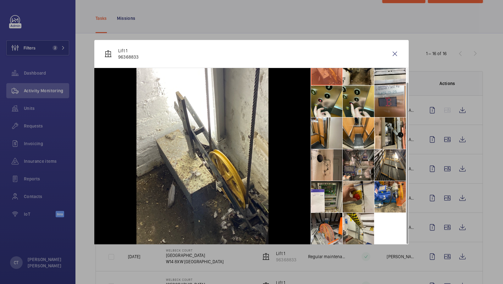
click at [359, 196] on li at bounding box center [358, 196] width 31 height 31
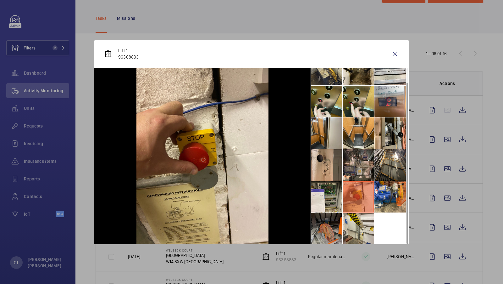
click at [336, 220] on li at bounding box center [326, 228] width 31 height 31
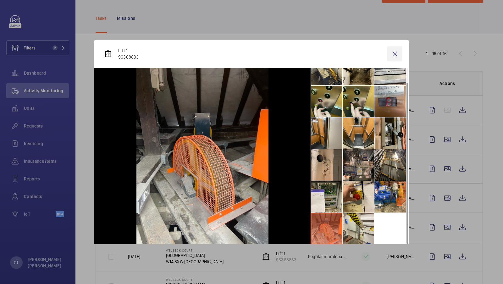
click at [396, 53] on wm-front-icon-button at bounding box center [394, 53] width 15 height 15
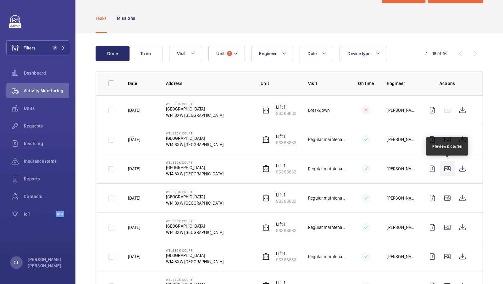
click at [447, 168] on wm-front-icon-button at bounding box center [447, 168] width 15 height 15
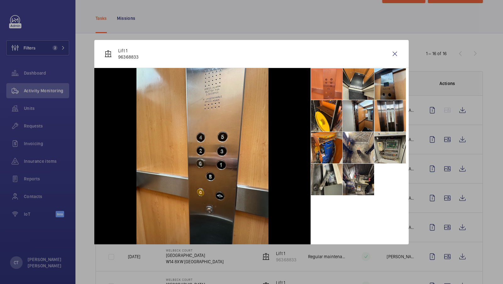
click at [377, 137] on li at bounding box center [389, 147] width 31 height 31
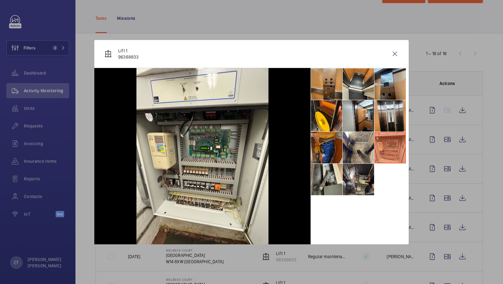
click at [326, 137] on li at bounding box center [326, 147] width 31 height 31
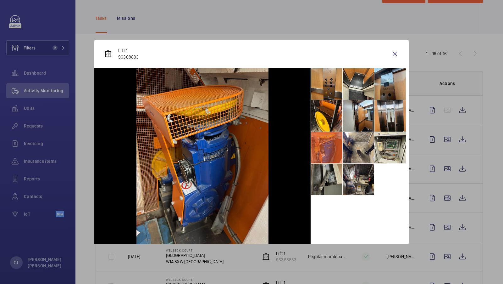
click at [329, 188] on li at bounding box center [326, 178] width 31 height 31
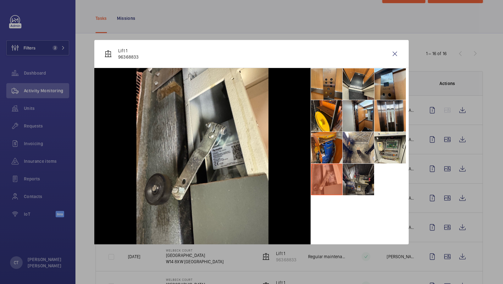
click at [367, 187] on li at bounding box center [358, 178] width 31 height 31
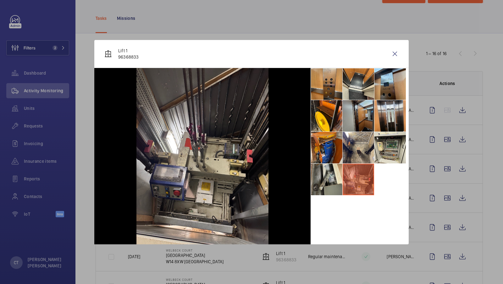
click at [362, 119] on li at bounding box center [358, 115] width 31 height 31
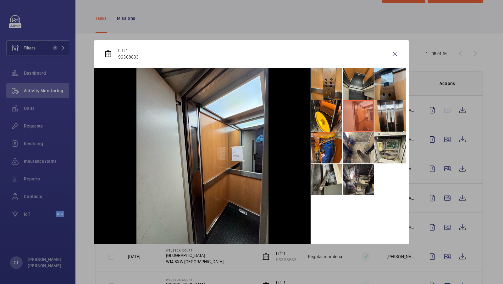
click at [354, 80] on li at bounding box center [358, 83] width 31 height 31
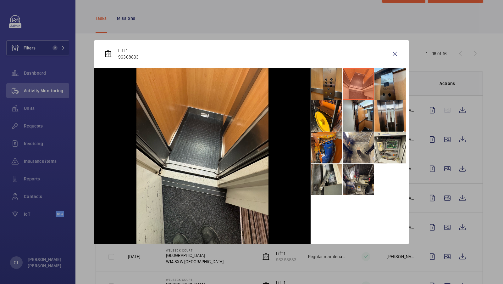
click at [333, 87] on li at bounding box center [326, 83] width 31 height 31
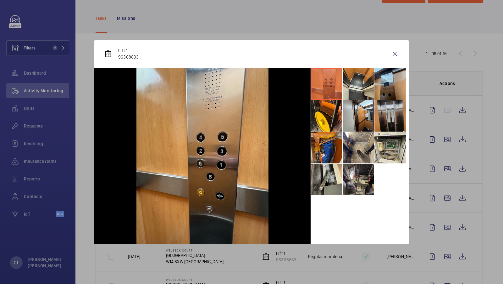
click at [385, 122] on li at bounding box center [389, 115] width 31 height 31
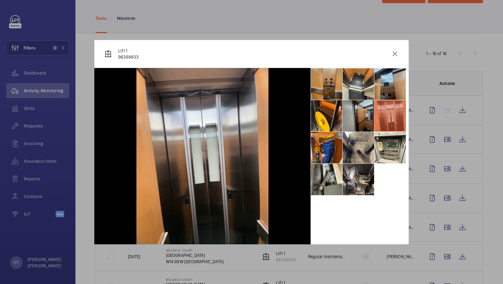
click at [358, 121] on li at bounding box center [358, 115] width 31 height 31
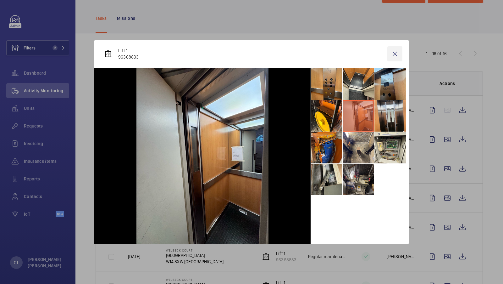
click at [393, 52] on wm-front-icon-button at bounding box center [394, 53] width 15 height 15
